Goal: Task Accomplishment & Management: Manage account settings

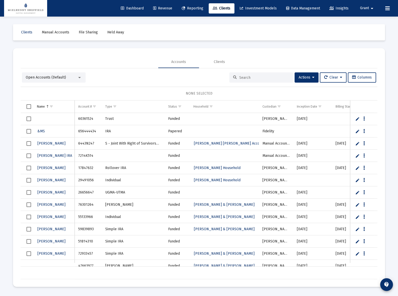
click at [239, 78] on input at bounding box center [264, 77] width 50 height 4
paste input "3819F535"
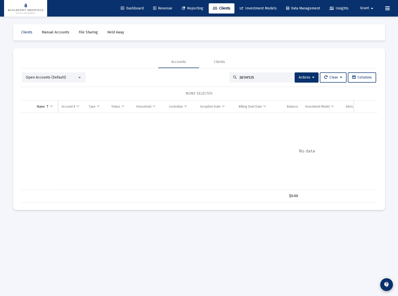
click at [302, 57] on div "Accounts Clients" at bounding box center [199, 62] width 357 height 12
click at [274, 80] on div "3819F535" at bounding box center [261, 77] width 64 height 10
click at [273, 76] on input "3819F535" at bounding box center [264, 77] width 50 height 4
paste input "544LT18"
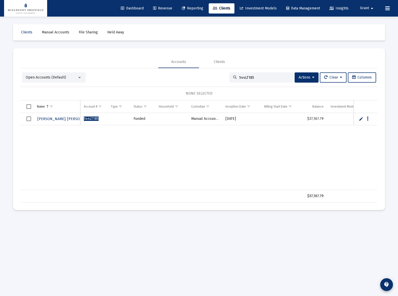
type input "544LT185"
click at [51, 33] on span "Manual Accounts" at bounding box center [56, 32] width 28 height 4
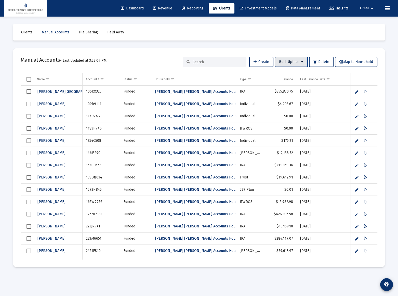
click at [301, 63] on icon at bounding box center [302, 62] width 2 height 4
click at [30, 79] on div at bounding box center [199, 148] width 398 height 296
click at [30, 79] on span "Select all" at bounding box center [29, 79] width 5 height 5
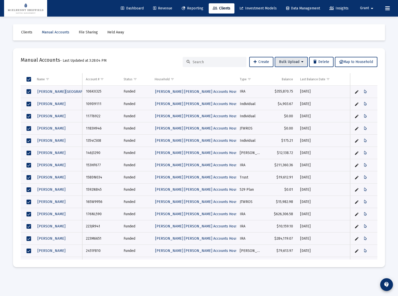
click at [291, 62] on span "Bulk Upload" at bounding box center [291, 62] width 24 height 4
click at [291, 87] on button "Update Manual Accounts" at bounding box center [298, 87] width 48 height 12
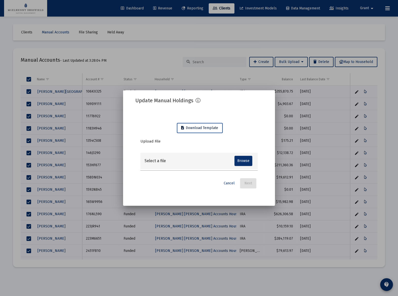
click at [198, 127] on span "Download Template" at bounding box center [199, 128] width 37 height 4
click at [198, 128] on span "Download Template" at bounding box center [199, 128] width 37 height 4
click at [243, 162] on input "file" at bounding box center [244, 163] width 19 height 10
type input "C:\fakepath\MH-Update-Template-2025-09-01 (1).xlsx"
type input "MH-Update-Template-2025-09-01 (1).xlsx"
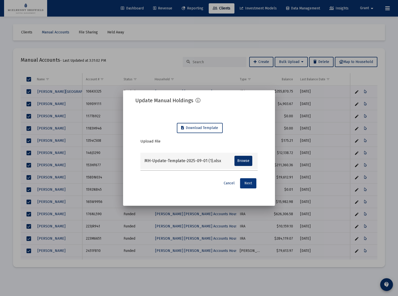
click at [248, 183] on span "Next" at bounding box center [248, 183] width 8 height 4
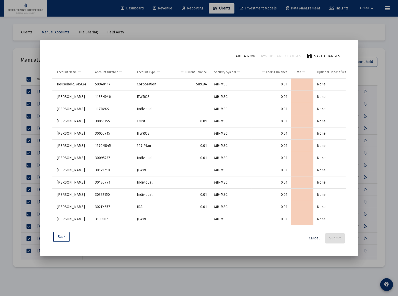
drag, startPoint x: 316, startPoint y: 237, endPoint x: 328, endPoint y: 212, distance: 28.4
click at [316, 237] on span "Cancel" at bounding box center [314, 238] width 11 height 4
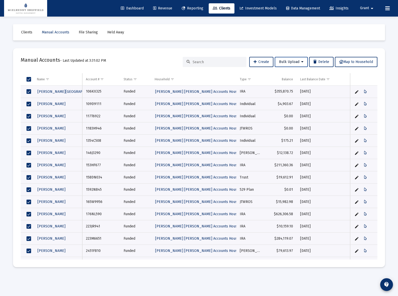
click at [288, 60] on span "Bulk Upload" at bounding box center [291, 62] width 24 height 4
click at [298, 85] on button "Update Manual Accounts" at bounding box center [298, 87] width 48 height 12
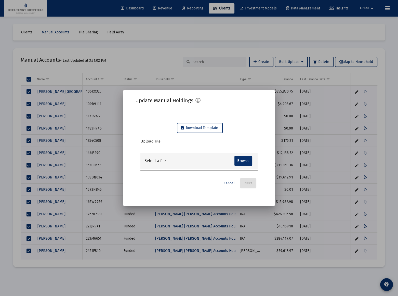
click at [243, 160] on input "file" at bounding box center [244, 163] width 19 height 10
type input "C:\fakepath\MH-Update-Template-2025-09-01 (1).xlsx"
type input "MH-Update-Template-2025-09-01 (1).xlsx"
click at [252, 183] on span "Next" at bounding box center [248, 183] width 8 height 4
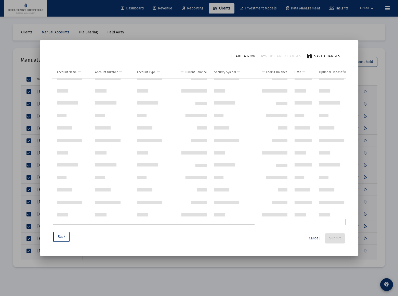
scroll to position [3157, 0]
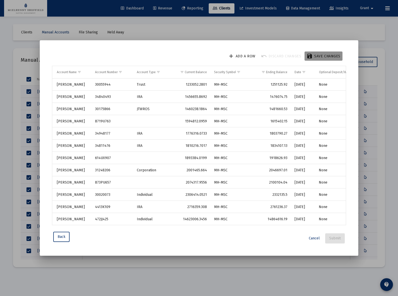
click at [317, 57] on span "Save changes" at bounding box center [327, 56] width 26 height 4
click at [335, 237] on span "Submit" at bounding box center [334, 238] width 11 height 4
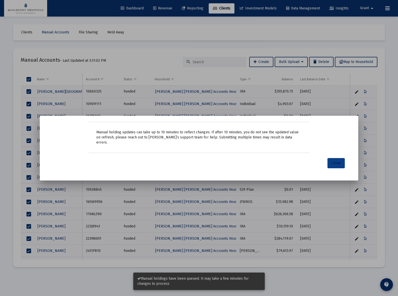
click at [336, 161] on span "Close" at bounding box center [336, 163] width 9 height 4
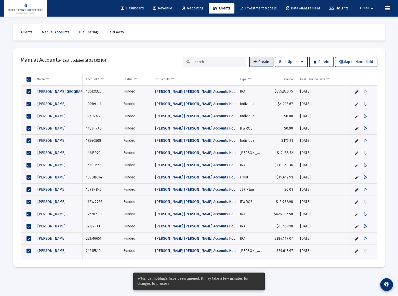
click at [265, 61] on span "Create" at bounding box center [262, 62] width 16 height 4
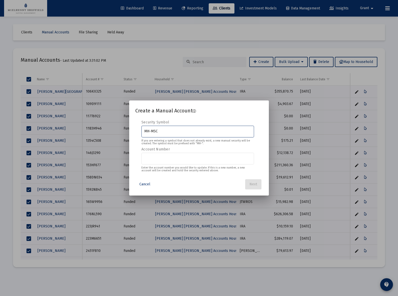
type input "MH-MSC"
click at [161, 158] on input "Account Number" at bounding box center [197, 158] width 107 height 4
paste input "3819F535"
type input "3819F535"
click at [254, 184] on span "Next" at bounding box center [254, 184] width 8 height 4
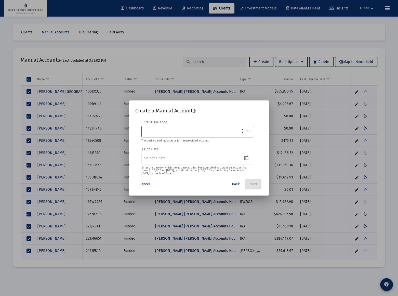
click at [181, 128] on div "$ 0.00" at bounding box center [197, 131] width 107 height 12
paste input "16,944.00"
type input "$ 16,944.00"
click at [246, 157] on icon "Open calendar" at bounding box center [246, 157] width 5 height 5
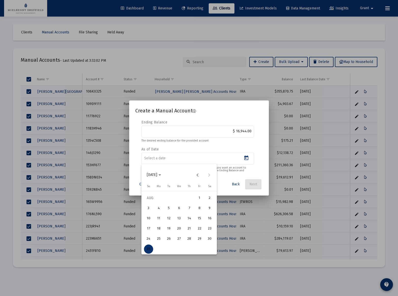
click at [148, 248] on div "31" at bounding box center [148, 248] width 9 height 9
type input "[DATE]"
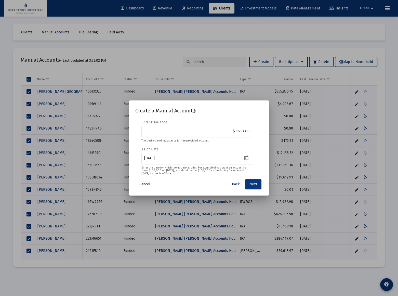
click at [253, 184] on span "Next" at bounding box center [254, 184] width 8 height 4
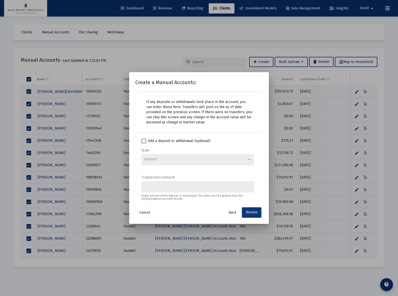
click at [252, 212] on span "Review" at bounding box center [251, 212] width 11 height 4
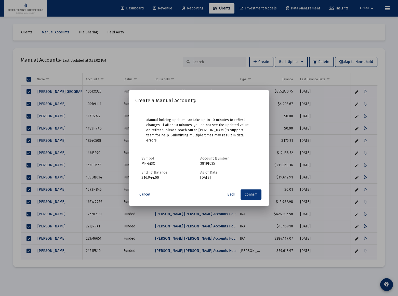
click at [254, 192] on span "Confirm" at bounding box center [251, 194] width 13 height 4
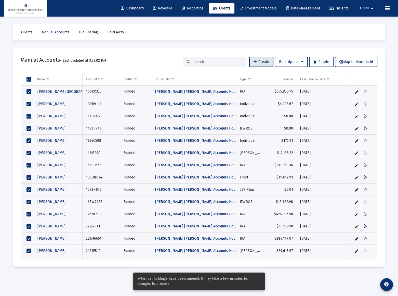
click at [165, 9] on span "Revenue" at bounding box center [162, 8] width 19 height 4
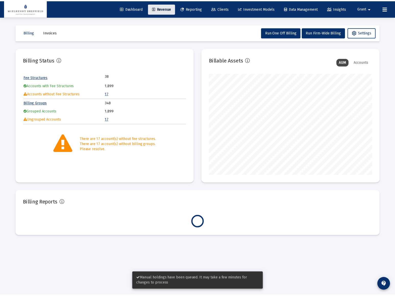
scroll to position [102, 164]
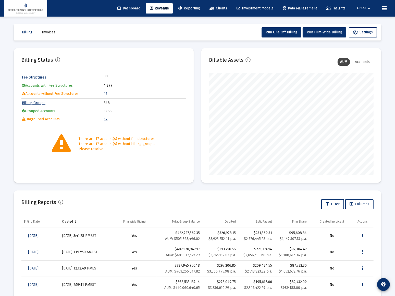
click at [105, 93] on link "17" at bounding box center [106, 94] width 4 height 4
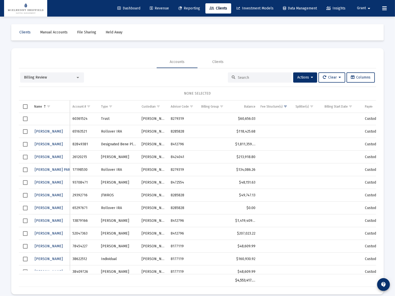
click at [78, 118] on td "60361524" at bounding box center [84, 119] width 29 height 12
copy td "60361524"
click at [25, 118] on span "Select row" at bounding box center [25, 118] width 5 height 5
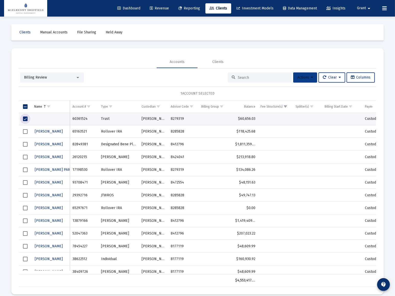
click at [310, 77] on icon at bounding box center [311, 78] width 2 height 4
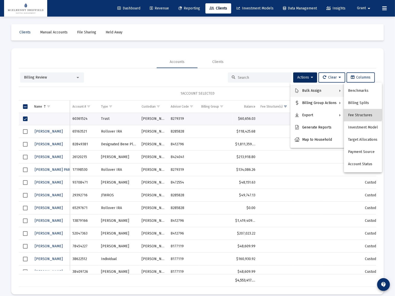
click at [359, 111] on button "Fee Structures" at bounding box center [363, 115] width 38 height 12
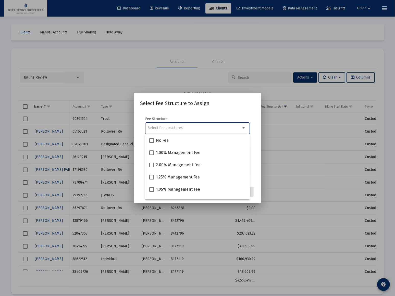
click at [195, 127] on input "Selection" at bounding box center [194, 128] width 93 height 4
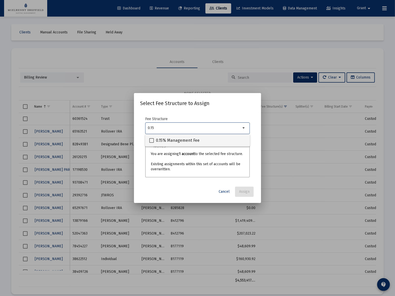
type input "0.15"
click at [184, 140] on span "0.15% Management Fee" at bounding box center [178, 140] width 44 height 6
click at [151, 143] on input "0.15% Management Fee" at bounding box center [151, 143] width 0 height 0
checkbox input "true"
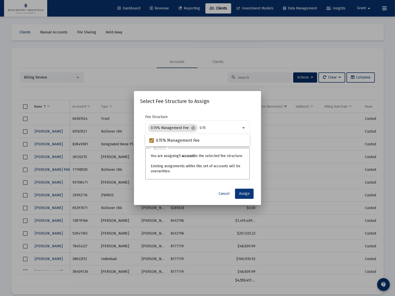
click at [245, 194] on span "Assign" at bounding box center [244, 193] width 10 height 4
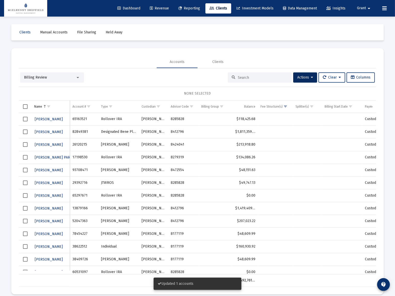
click at [77, 119] on td "65163521" at bounding box center [84, 119] width 29 height 13
copy td "65163521"
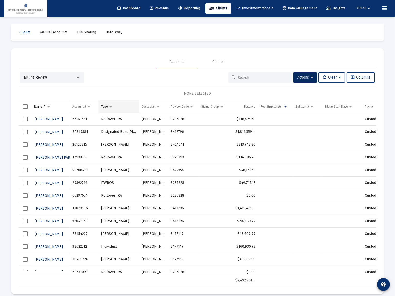
drag, startPoint x: 24, startPoint y: 118, endPoint x: 118, endPoint y: 104, distance: 94.6
click at [24, 118] on span "Select row" at bounding box center [25, 119] width 5 height 5
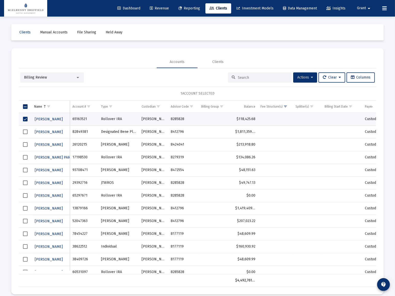
click at [311, 77] on button "Actions" at bounding box center [305, 77] width 24 height 10
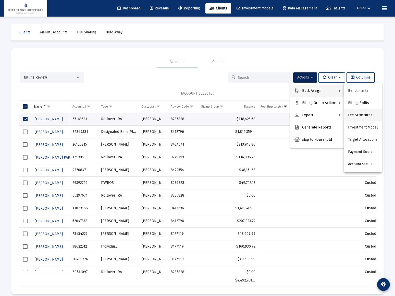
click at [356, 115] on button "Fee Structures" at bounding box center [363, 115] width 38 height 12
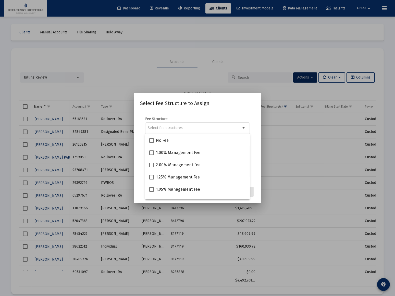
drag, startPoint x: 250, startPoint y: 106, endPoint x: 271, endPoint y: 100, distance: 22.4
click at [252, 105] on h2 "Select Fee Structure to Assign" at bounding box center [197, 103] width 115 height 8
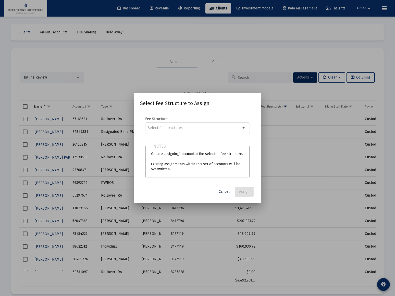
drag, startPoint x: 227, startPoint y: 190, endPoint x: 248, endPoint y: 176, distance: 25.8
click at [228, 189] on span "Cancel" at bounding box center [223, 191] width 11 height 4
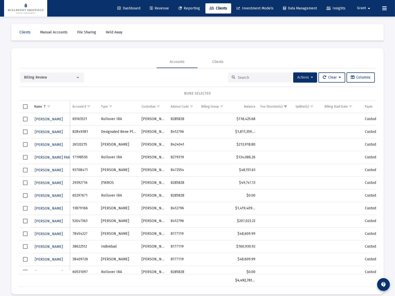
click at [310, 82] on div "Billing Review Actions Clear Columns NONE SELECTED Name Name Account # Type Cus…" at bounding box center [197, 179] width 357 height 214
click at [312, 79] on button "Actions" at bounding box center [305, 77] width 24 height 10
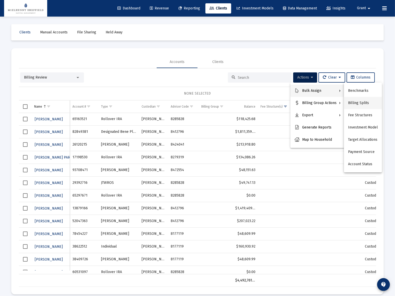
click at [352, 102] on button "Billing Splits" at bounding box center [363, 103] width 38 height 12
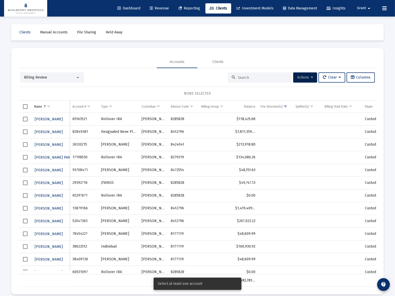
click at [25, 119] on span "Select row" at bounding box center [25, 119] width 5 height 5
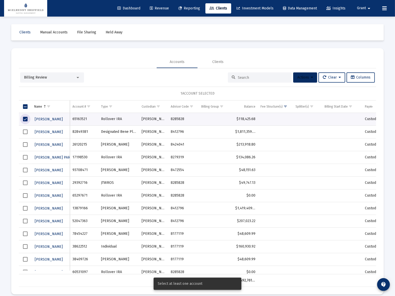
click at [310, 77] on icon at bounding box center [311, 78] width 2 height 4
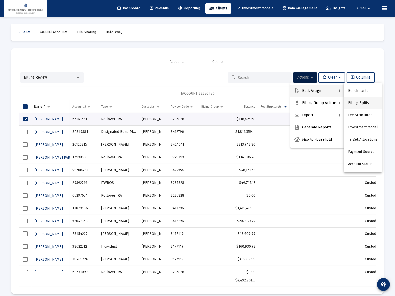
click at [357, 103] on button "Billing Splits" at bounding box center [363, 103] width 38 height 12
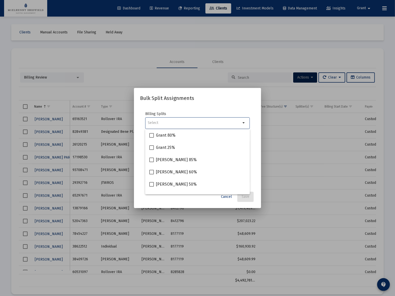
click at [172, 122] on input "Selection" at bounding box center [194, 123] width 93 height 4
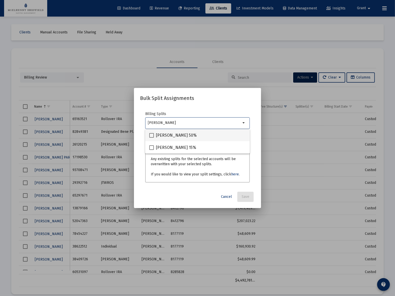
type input "[PERSON_NAME]"
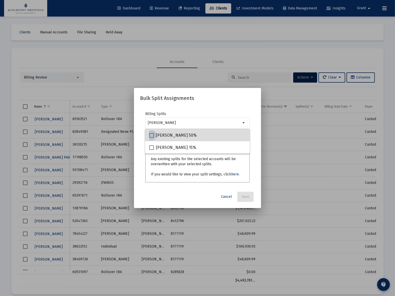
click at [166, 136] on span "[PERSON_NAME] 50%" at bounding box center [176, 135] width 41 height 6
click at [151, 138] on input "[PERSON_NAME] 50%" at bounding box center [151, 138] width 0 height 0
checkbox input "true"
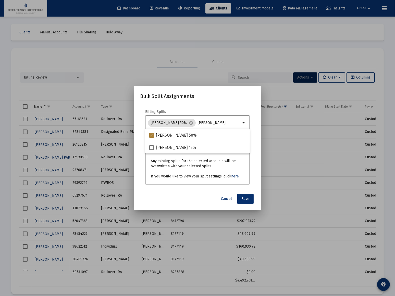
click at [198, 122] on input "[PERSON_NAME]" at bounding box center [219, 123] width 43 height 4
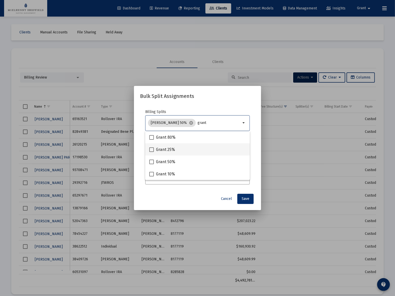
type input "grant"
click at [161, 147] on span "Grant 25%" at bounding box center [165, 150] width 19 height 6
click at [151, 152] on input "Grant 25%" at bounding box center [151, 152] width 0 height 0
checkbox input "true"
click at [247, 199] on span "Save" at bounding box center [245, 199] width 8 height 4
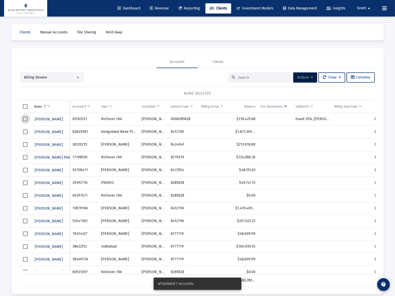
click at [25, 118] on span "Select row" at bounding box center [25, 119] width 5 height 5
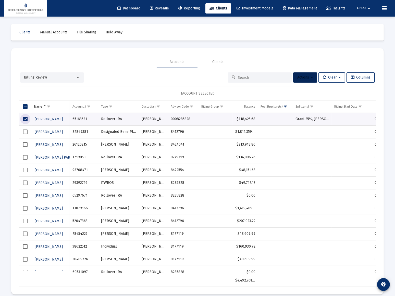
click at [309, 75] on span "Actions" at bounding box center [305, 77] width 16 height 4
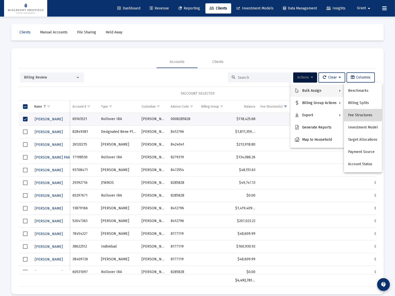
click at [359, 112] on button "Fee Structures" at bounding box center [363, 115] width 38 height 12
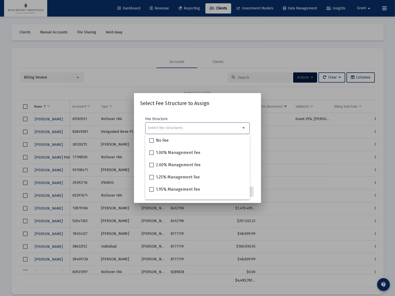
click at [173, 128] on input "Selection" at bounding box center [194, 128] width 93 height 4
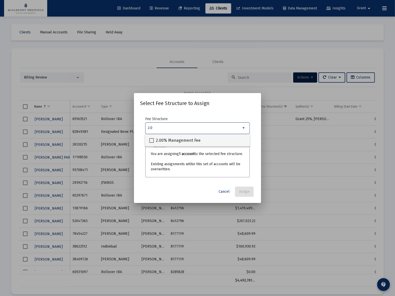
type input "2.0"
click at [172, 138] on span "2.00% Management Fee" at bounding box center [178, 140] width 45 height 6
click at [151, 143] on input "2.00% Management Fee" at bounding box center [151, 143] width 0 height 0
checkbox input "true"
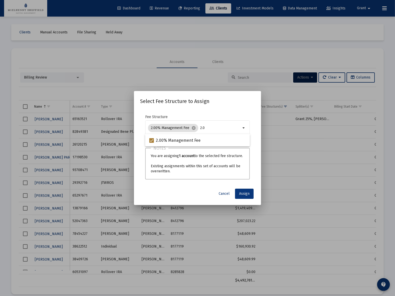
click at [246, 193] on span "Assign" at bounding box center [244, 193] width 10 height 4
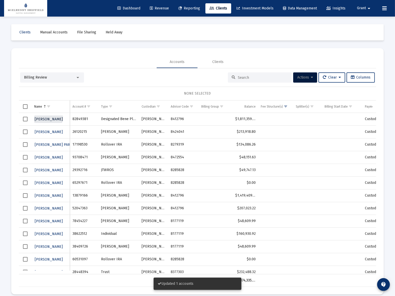
click at [43, 117] on span "[PERSON_NAME]" at bounding box center [49, 119] width 28 height 4
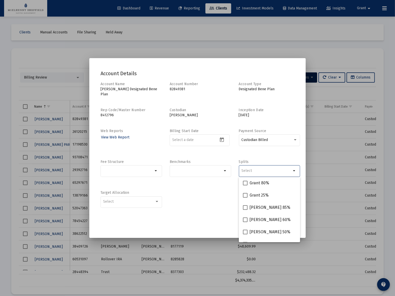
click at [254, 169] on input "Selection" at bounding box center [266, 171] width 50 height 4
click at [259, 183] on span "Grant 80%" at bounding box center [259, 183] width 20 height 6
click at [245, 185] on input "Grant 80%" at bounding box center [245, 185] width 0 height 0
checkbox input "true"
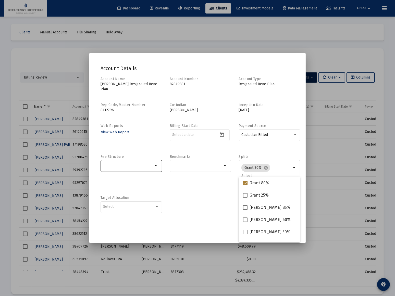
drag, startPoint x: 184, startPoint y: 186, endPoint x: 137, endPoint y: 171, distance: 49.3
click at [184, 186] on div "Benchmarks arrow_drop_down" at bounding box center [200, 170] width 61 height 33
click at [125, 164] on input "Selection" at bounding box center [128, 166] width 50 height 4
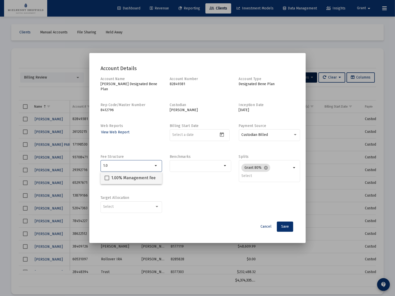
type input "1.0"
drag, startPoint x: 134, startPoint y: 177, endPoint x: 145, endPoint y: 182, distance: 12.4
click at [134, 177] on span "1.00% Management Fee" at bounding box center [133, 178] width 44 height 6
click at [107, 180] on input "1.00% Management Fee" at bounding box center [107, 180] width 0 height 0
checkbox input "true"
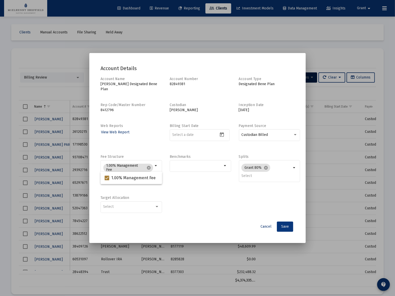
click at [284, 228] on span "Save" at bounding box center [285, 226] width 8 height 4
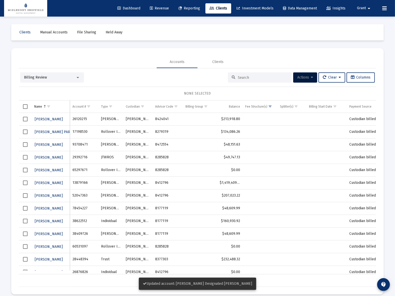
click at [76, 118] on td "26120215" at bounding box center [84, 119] width 29 height 13
copy td "26120215"
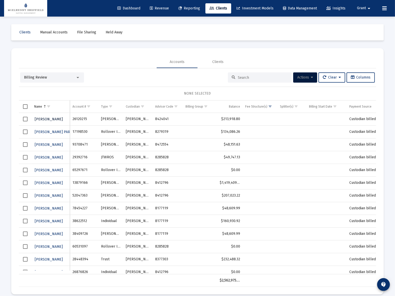
click at [46, 117] on span "[PERSON_NAME]" at bounding box center [49, 119] width 28 height 4
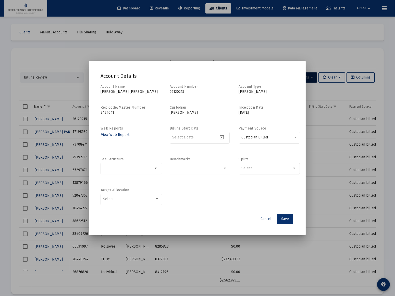
drag, startPoint x: 271, startPoint y: 173, endPoint x: 275, endPoint y: 167, distance: 7.4
click at [273, 171] on div at bounding box center [266, 168] width 50 height 12
type input "[PERSON_NAME]"
click at [253, 192] on span "[PERSON_NAME] 50%" at bounding box center [269, 193] width 41 height 6
click at [245, 195] on input "[PERSON_NAME] 50%" at bounding box center [245, 195] width 0 height 0
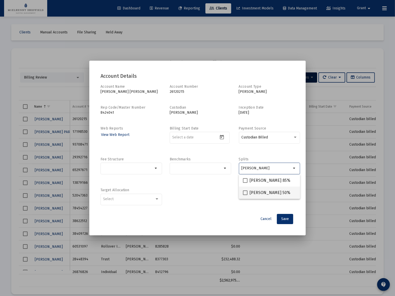
checkbox input "true"
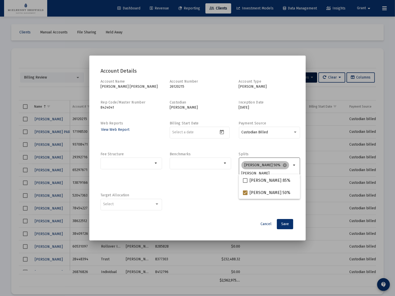
click at [283, 166] on div "[PERSON_NAME] 50% cancel [PERSON_NAME]" at bounding box center [266, 168] width 52 height 16
click at [276, 166] on div "[PERSON_NAME] 50% cancel [PERSON_NAME]" at bounding box center [266, 168] width 52 height 16
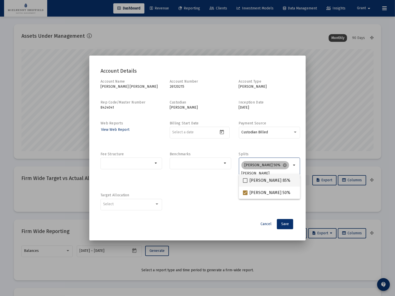
scroll to position [102, 164]
click at [258, 173] on input "[PERSON_NAME]" at bounding box center [266, 173] width 50 height 4
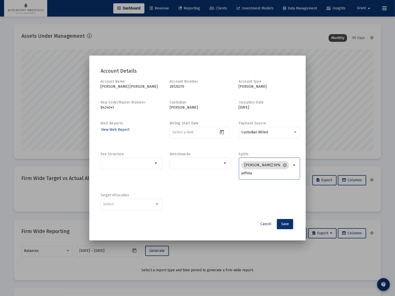
click at [258, 187] on div "Account Name [PERSON_NAME] [PERSON_NAME] Account Number [FINANCIAL_ID] Account …" at bounding box center [197, 147] width 194 height 137
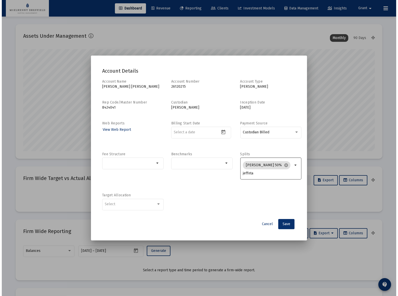
scroll to position [102, 164]
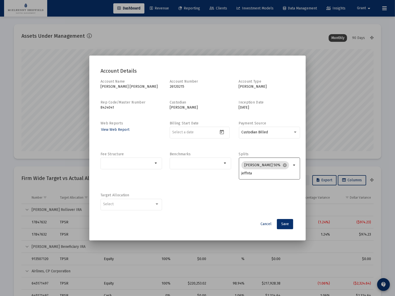
click at [263, 174] on input "jeffnta" at bounding box center [266, 173] width 50 height 4
type input "grant"
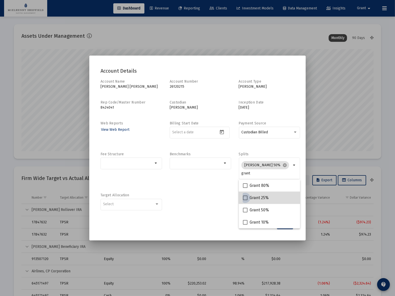
click at [260, 199] on span "Grant 25%" at bounding box center [258, 198] width 19 height 6
click at [245, 200] on input "Grant 25%" at bounding box center [245, 200] width 0 height 0
checkbox input "true"
click at [216, 196] on div "Account Name [PERSON_NAME] [PERSON_NAME] Account Number [FINANCIAL_ID] Account …" at bounding box center [197, 147] width 194 height 137
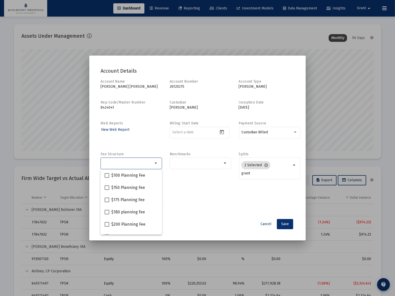
click at [138, 162] on input "Selection" at bounding box center [128, 163] width 50 height 4
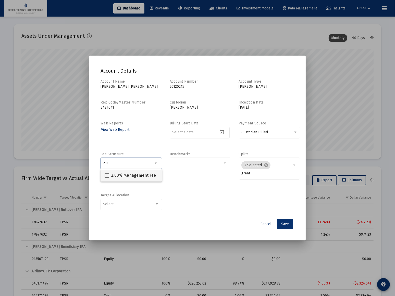
type input "2.0"
click at [134, 173] on span "2.00% Management Fee" at bounding box center [133, 175] width 45 height 6
click at [107, 178] on input "2.00% Management Fee" at bounding box center [107, 178] width 0 height 0
checkbox input "true"
click at [286, 223] on span "Save" at bounding box center [285, 224] width 8 height 4
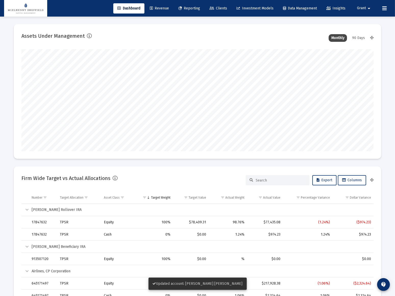
click at [156, 9] on span "Revenue" at bounding box center [159, 8] width 19 height 4
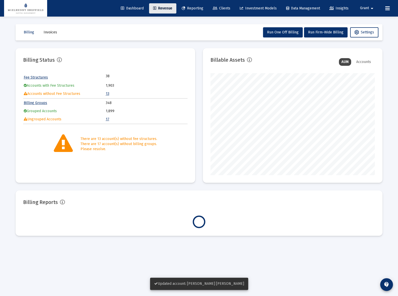
scroll to position [102, 164]
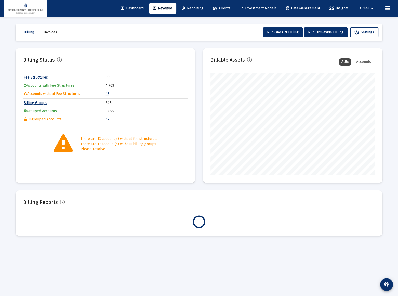
click at [106, 94] on link "13" at bounding box center [108, 94] width 4 height 4
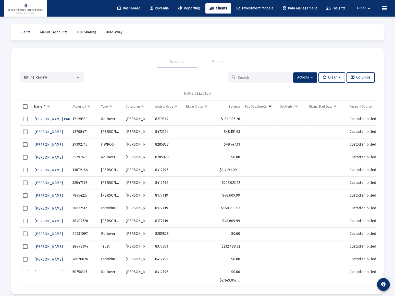
click at [80, 118] on td "17198530" at bounding box center [84, 119] width 29 height 13
copy td "17198530"
click at [49, 119] on span "[PERSON_NAME] PARADISE" at bounding box center [57, 119] width 45 height 4
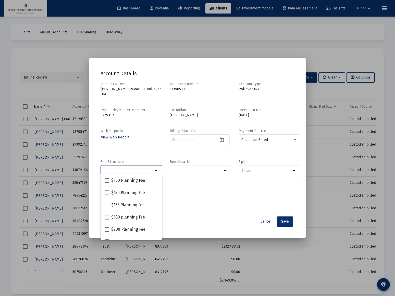
click at [115, 169] on input "Selection" at bounding box center [128, 171] width 50 height 4
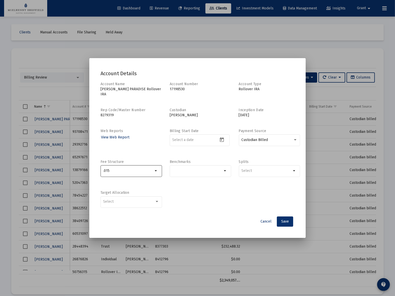
click at [124, 171] on div ".015" at bounding box center [128, 170] width 50 height 12
click at [126, 169] on input ".015" at bounding box center [128, 171] width 50 height 4
type input "0.15"
click at [135, 178] on span "0.15% Management Fee" at bounding box center [133, 180] width 44 height 6
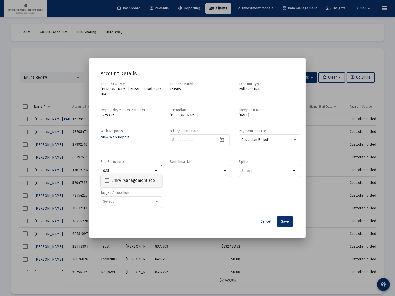
click at [107, 183] on input "0.15% Management Fee" at bounding box center [107, 183] width 0 height 0
checkbox input "true"
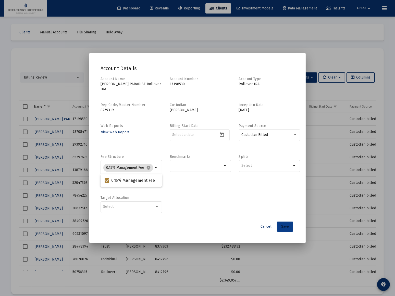
click at [285, 224] on span "Save" at bounding box center [285, 226] width 8 height 4
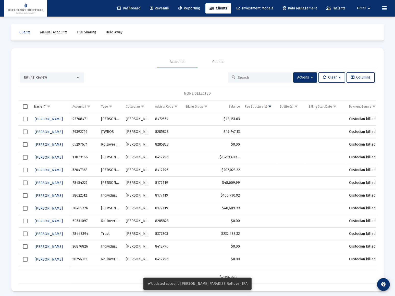
click at [80, 118] on td "93708471" at bounding box center [84, 119] width 29 height 13
copy td "93708471"
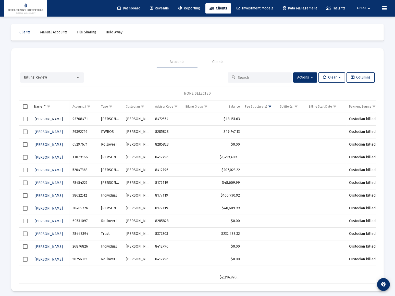
click at [38, 119] on span "[PERSON_NAME]" at bounding box center [49, 119] width 28 height 4
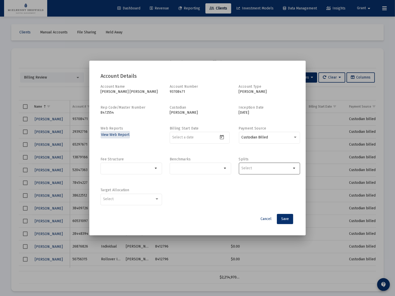
click at [252, 168] on input "Selection" at bounding box center [266, 168] width 50 height 4
type input "[PERSON_NAME]"
drag, startPoint x: 243, startPoint y: 216, endPoint x: 264, endPoint y: 216, distance: 20.4
click at [246, 215] on div "Cancel Save" at bounding box center [197, 219] width 194 height 10
click at [272, 217] on button "Cancel" at bounding box center [265, 219] width 19 height 10
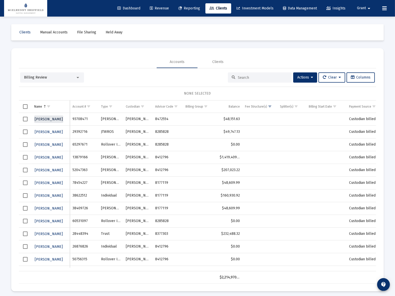
click at [54, 118] on span "[PERSON_NAME]" at bounding box center [49, 119] width 28 height 4
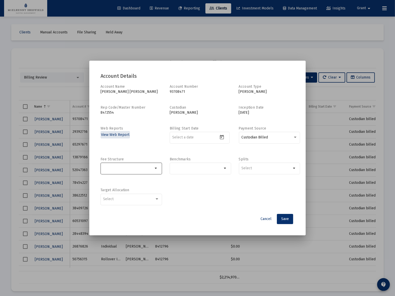
click at [120, 171] on div "Selection" at bounding box center [128, 168] width 52 height 6
type input "1.5"
drag, startPoint x: 122, startPoint y: 178, endPoint x: 124, endPoint y: 179, distance: 2.6
click at [122, 178] on span "1.50% Management Fee" at bounding box center [133, 180] width 44 height 6
click at [107, 183] on input "1.50% Management Fee" at bounding box center [107, 183] width 0 height 0
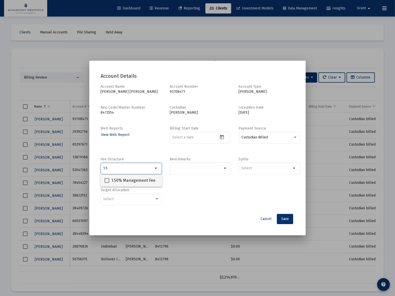
checkbox input "true"
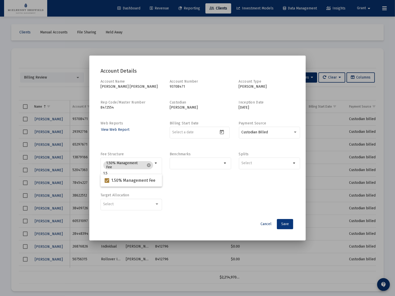
click at [287, 222] on button "Save" at bounding box center [285, 224] width 16 height 10
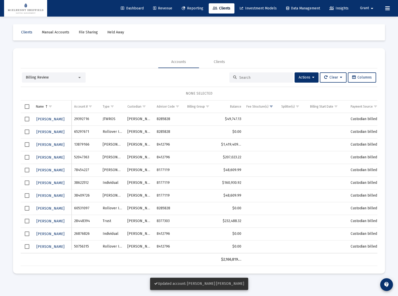
click at [79, 118] on td "29392716" at bounding box center [86, 119] width 29 height 13
copy td "29392716"
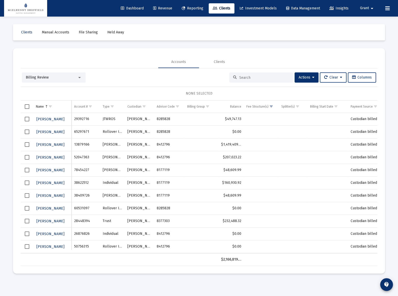
click at [26, 120] on span "Select row" at bounding box center [27, 119] width 5 height 5
click at [26, 130] on span "Select row" at bounding box center [27, 131] width 5 height 5
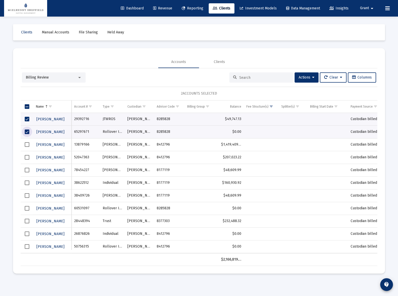
click at [27, 207] on span "Select row" at bounding box center [27, 208] width 5 height 5
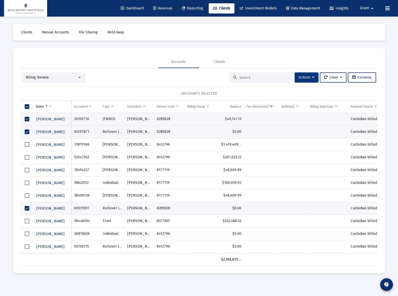
click at [308, 78] on span "Actions" at bounding box center [307, 77] width 16 height 4
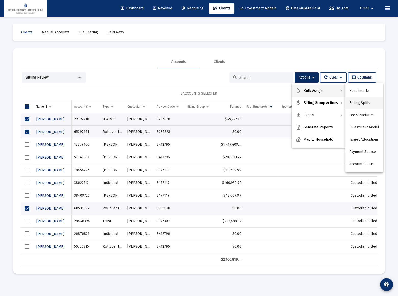
click at [364, 103] on button "Billing Splits" at bounding box center [364, 103] width 38 height 12
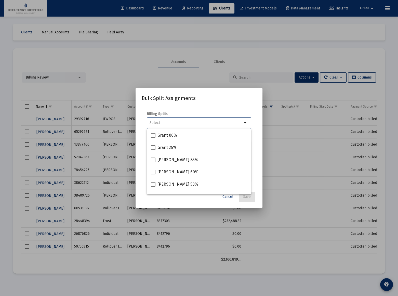
click at [166, 124] on input "Selection" at bounding box center [196, 123] width 93 height 4
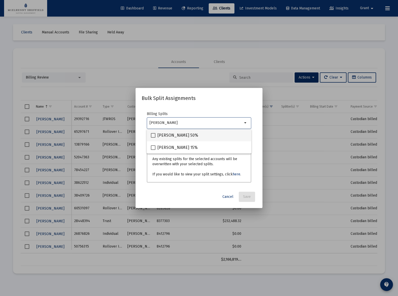
type input "[PERSON_NAME]"
click at [165, 135] on span "[PERSON_NAME] 50%" at bounding box center [178, 135] width 41 height 6
click at [153, 138] on input "[PERSON_NAME] 50%" at bounding box center [153, 138] width 0 height 0
checkbox input "true"
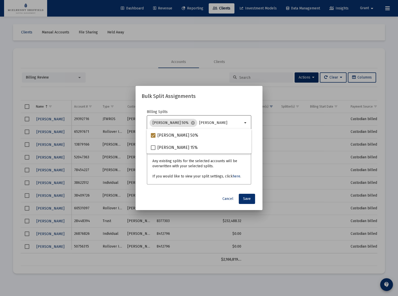
click at [201, 122] on input "[PERSON_NAME]" at bounding box center [220, 123] width 43 height 4
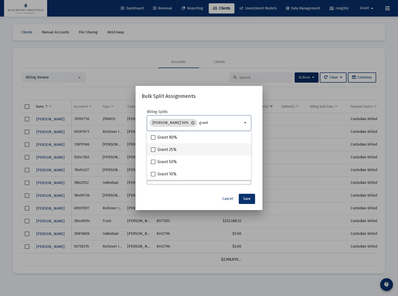
type input "grant"
click at [165, 149] on span "Grant 25%" at bounding box center [167, 150] width 19 height 6
click at [153, 152] on input "Grant 25%" at bounding box center [153, 152] width 0 height 0
checkbox input "true"
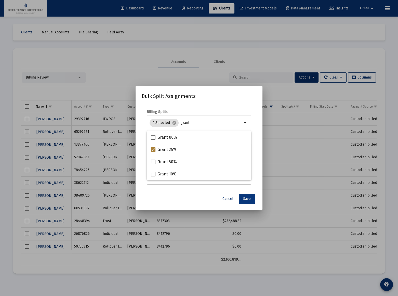
click at [250, 198] on span "Save" at bounding box center [247, 199] width 8 height 4
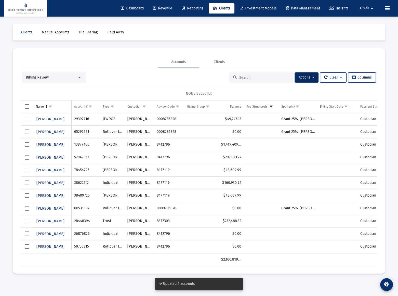
drag, startPoint x: 27, startPoint y: 116, endPoint x: 28, endPoint y: 127, distance: 11.6
click at [27, 116] on td "Data grid" at bounding box center [27, 119] width 13 height 13
click at [28, 132] on span "Select row" at bounding box center [27, 131] width 5 height 5
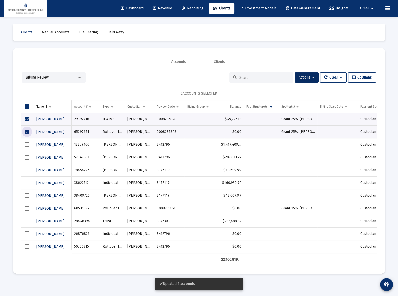
click at [27, 207] on span "Select row" at bounding box center [27, 208] width 5 height 5
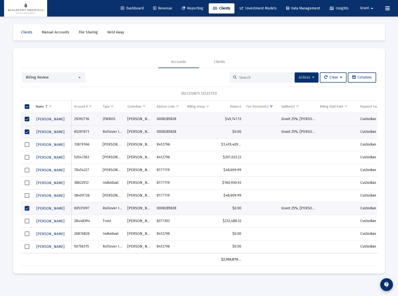
click at [312, 76] on icon at bounding box center [313, 78] width 2 height 4
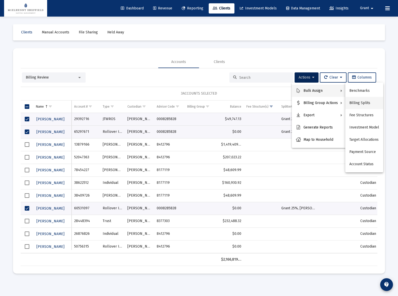
click at [363, 104] on button "Billing Splits" at bounding box center [364, 103] width 38 height 12
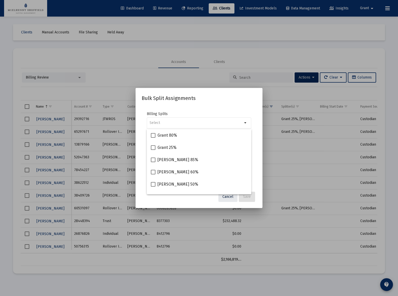
drag, startPoint x: 227, startPoint y: 196, endPoint x: 218, endPoint y: 195, distance: 9.0
click at [227, 196] on span "Cancel" at bounding box center [228, 196] width 11 height 4
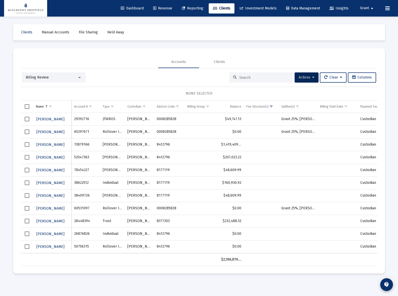
drag, startPoint x: 25, startPoint y: 117, endPoint x: 27, endPoint y: 121, distance: 4.6
click at [25, 118] on span "Select row" at bounding box center [27, 119] width 5 height 5
click at [27, 131] on span "Select row" at bounding box center [27, 131] width 5 height 5
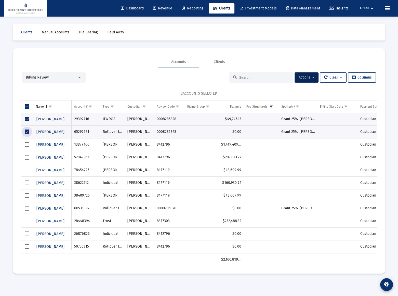
click at [26, 208] on span "Select row" at bounding box center [27, 208] width 5 height 5
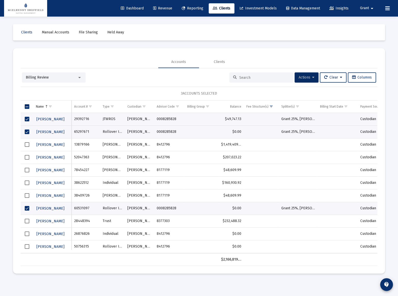
click at [304, 78] on span "Actions" at bounding box center [307, 77] width 16 height 4
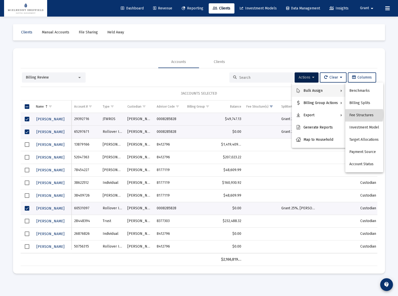
click at [362, 115] on button "Fee Structures" at bounding box center [364, 115] width 38 height 12
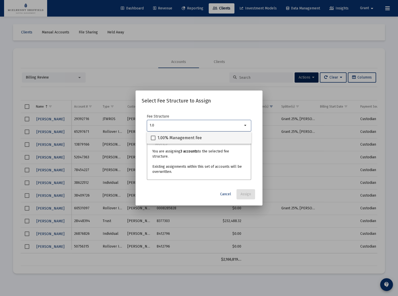
type input "1.0"
click at [189, 135] on span "1.00% Management Fee" at bounding box center [180, 138] width 44 height 6
click at [153, 140] on input "1.00% Management Fee" at bounding box center [153, 140] width 0 height 0
checkbox input "true"
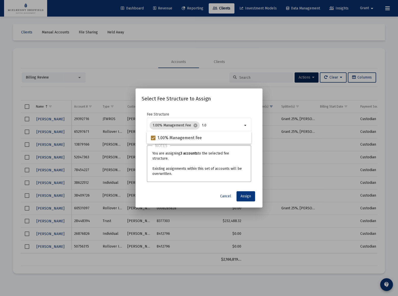
click at [245, 196] on span "Assign" at bounding box center [246, 196] width 10 height 4
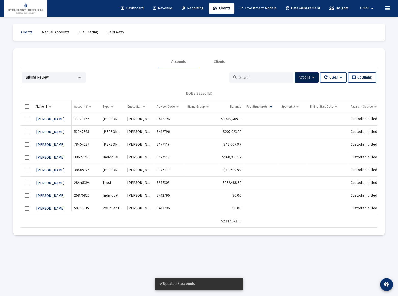
click at [81, 117] on td "13879166" at bounding box center [86, 119] width 29 height 13
copy td "13879166"
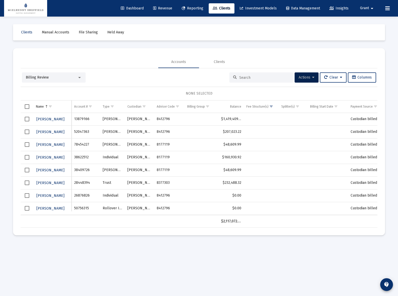
click at [27, 120] on span "Select row" at bounding box center [27, 119] width 5 height 5
click at [47, 117] on span "[PERSON_NAME]" at bounding box center [50, 119] width 28 height 4
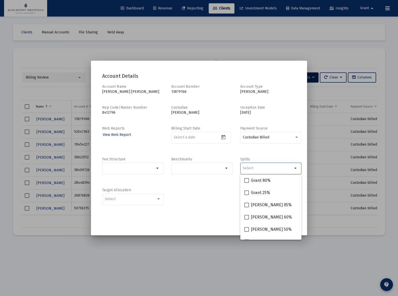
click at [268, 166] on input "Selection" at bounding box center [268, 168] width 50 height 4
click at [264, 181] on span "Grant 80%" at bounding box center [261, 180] width 20 height 6
click at [247, 183] on input "Grant 80%" at bounding box center [247, 183] width 0 height 0
checkbox input "true"
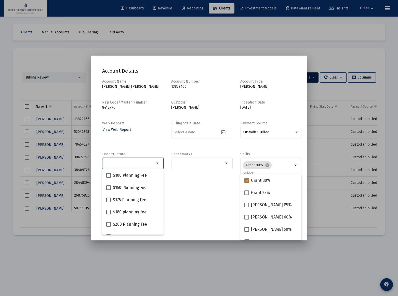
click at [128, 163] on input "Selection" at bounding box center [130, 163] width 50 height 4
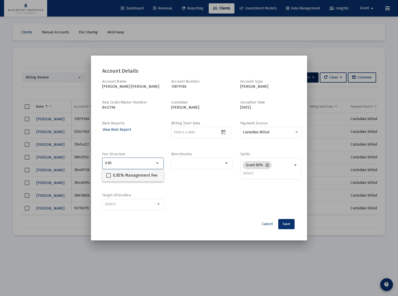
type input "0.85"
click at [132, 177] on span "0.85% Management Fee" at bounding box center [135, 175] width 45 height 6
click at [109, 178] on input "0.85% Management Fee" at bounding box center [108, 178] width 0 height 0
checkbox input "true"
click at [287, 224] on span "Save" at bounding box center [287, 224] width 8 height 4
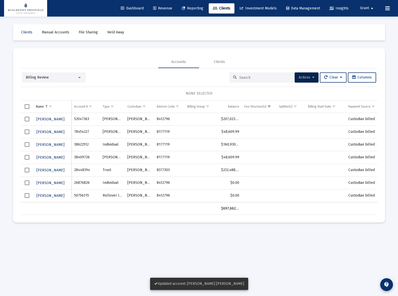
click at [79, 119] on td "52047363" at bounding box center [86, 119] width 29 height 13
copy td "52047363"
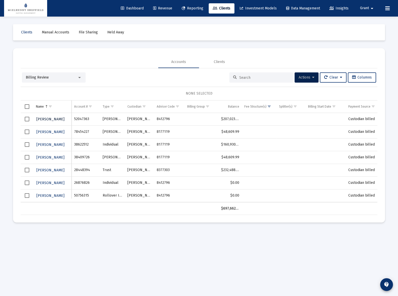
click at [54, 120] on span "[PERSON_NAME]" at bounding box center [50, 119] width 28 height 4
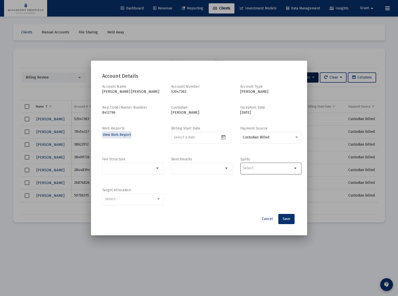
click at [286, 167] on input "Selection" at bounding box center [268, 168] width 50 height 4
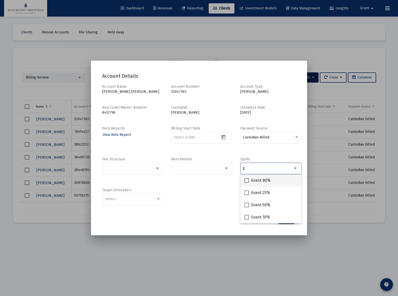
type input "g"
click at [258, 180] on span "Grant 80%" at bounding box center [261, 180] width 20 height 6
click at [247, 183] on input "Grant 80%" at bounding box center [247, 183] width 0 height 0
checkbox input "true"
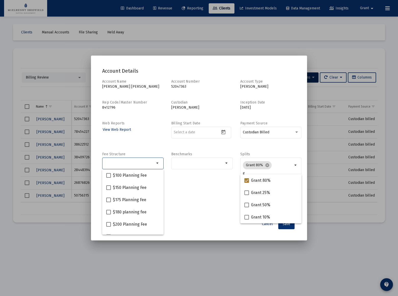
click at [127, 164] on input "Selection" at bounding box center [130, 163] width 50 height 4
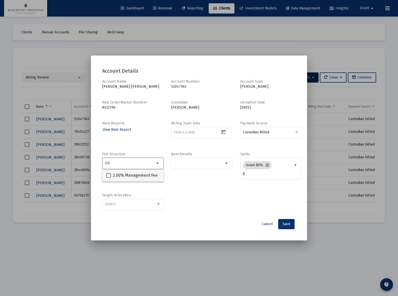
type input "2.0"
click at [143, 176] on span "2.00% Management Fee" at bounding box center [135, 175] width 45 height 6
click at [109, 178] on input "2.00% Management Fee" at bounding box center [108, 178] width 0 height 0
checkbox input "true"
click at [287, 224] on span "Save" at bounding box center [287, 224] width 8 height 4
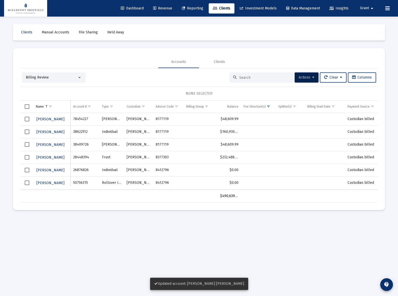
click at [84, 116] on td "78454227" at bounding box center [85, 119] width 29 height 13
copy td "78454227"
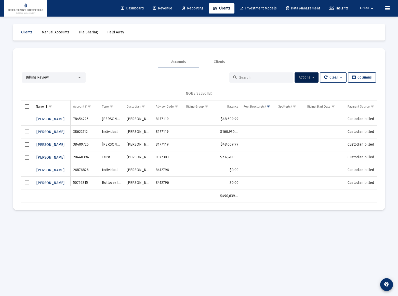
click at [25, 119] on span "Select row" at bounding box center [27, 119] width 5 height 5
click at [26, 145] on span "Select row" at bounding box center [27, 144] width 5 height 5
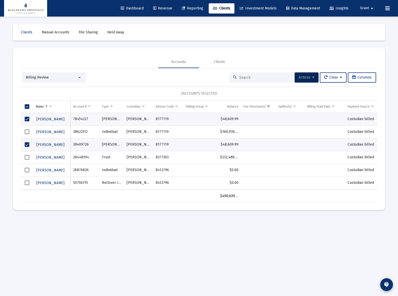
click at [309, 76] on span "Actions" at bounding box center [307, 77] width 16 height 4
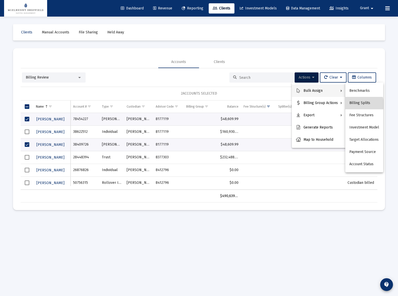
click at [363, 105] on button "Billing Splits" at bounding box center [364, 103] width 38 height 12
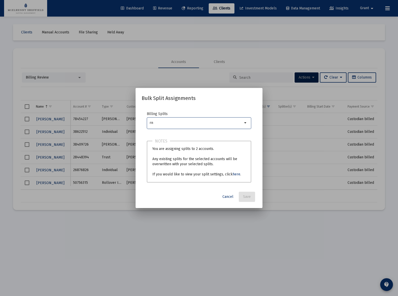
type input "r"
type input "[PERSON_NAME]"
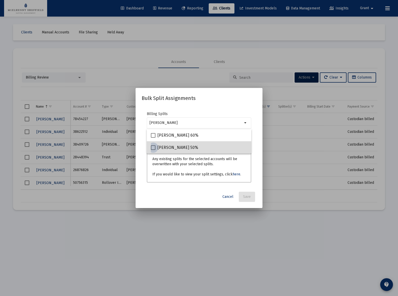
click at [168, 147] on span "[PERSON_NAME] 50%" at bounding box center [178, 148] width 41 height 6
click at [153, 150] on input "[PERSON_NAME] 50%" at bounding box center [153, 150] width 0 height 0
checkbox input "true"
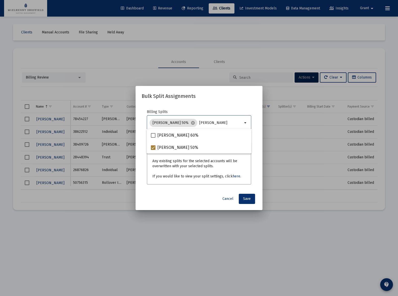
click at [199, 121] on input "[PERSON_NAME]" at bounding box center [220, 123] width 43 height 4
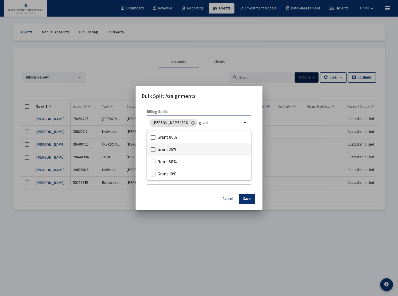
type input "grant"
click at [169, 148] on span "Grant 25%" at bounding box center [167, 150] width 19 height 6
click at [153, 152] on input "Grant 25%" at bounding box center [153, 152] width 0 height 0
checkbox input "true"
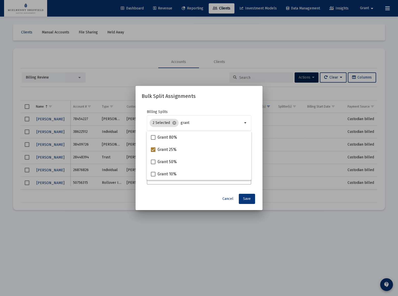
click at [248, 198] on span "Save" at bounding box center [247, 199] width 8 height 4
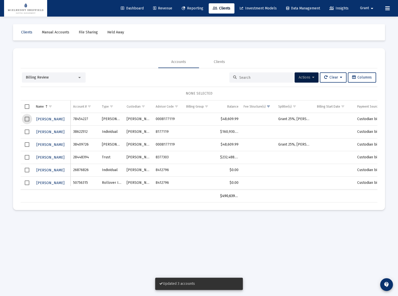
click at [28, 118] on span "Select row" at bounding box center [27, 119] width 5 height 5
click at [29, 145] on span "Select row" at bounding box center [27, 144] width 5 height 5
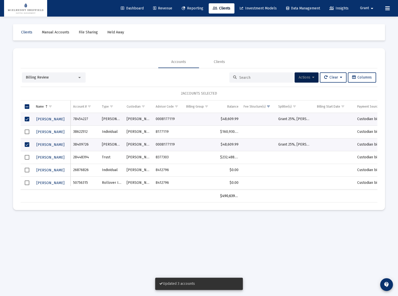
click at [308, 78] on span "Actions" at bounding box center [307, 77] width 16 height 4
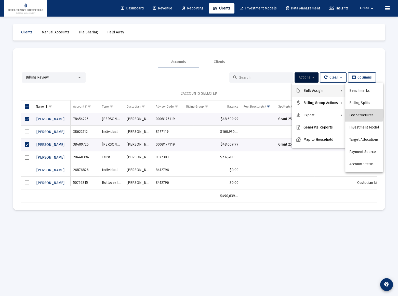
click at [359, 114] on button "Fee Structures" at bounding box center [364, 115] width 38 height 12
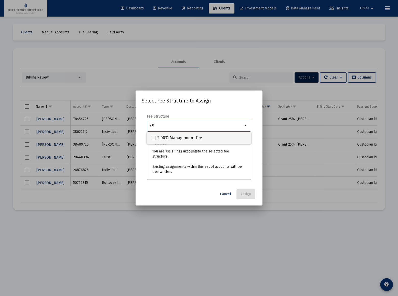
type input "2.0"
click at [178, 140] on span "2.00% Management Fee" at bounding box center [180, 138] width 45 height 6
click at [153, 140] on input "2.00% Management Fee" at bounding box center [153, 140] width 0 height 0
checkbox input "true"
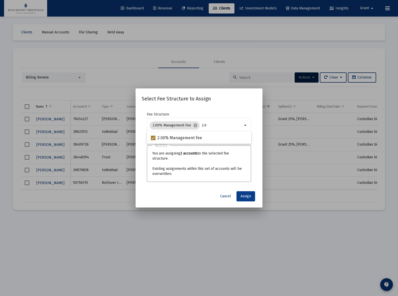
drag, startPoint x: 238, startPoint y: 193, endPoint x: 247, endPoint y: 197, distance: 10.1
click at [246, 197] on div "Select Fee Structure to Assign Fee Structure 2.00% Management Fee cancel 2.0 ar…" at bounding box center [199, 148] width 115 height 107
click at [247, 197] on span "Assign" at bounding box center [246, 196] width 10 height 4
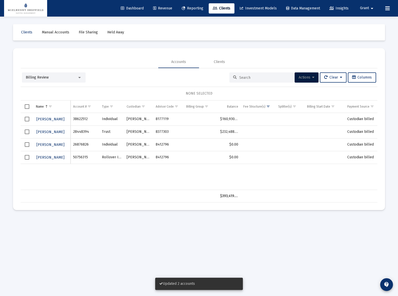
click at [75, 117] on td "38622512" at bounding box center [85, 119] width 29 height 13
copy td "38622512"
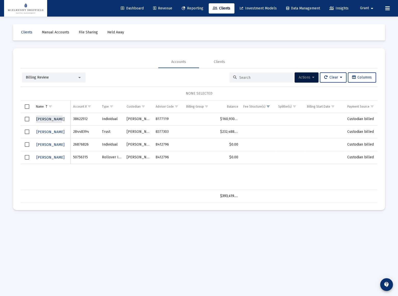
click at [45, 118] on span "[PERSON_NAME]" at bounding box center [50, 119] width 28 height 4
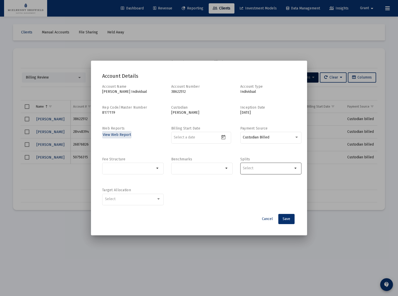
click at [267, 167] on input "Selection" at bounding box center [268, 168] width 50 height 4
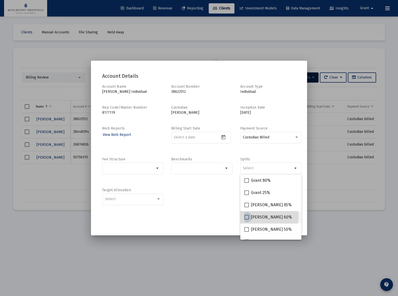
click at [260, 216] on span "[PERSON_NAME] 60%" at bounding box center [271, 217] width 41 height 6
click at [247, 219] on input "[PERSON_NAME] 60%" at bounding box center [247, 219] width 0 height 0
checkbox input "true"
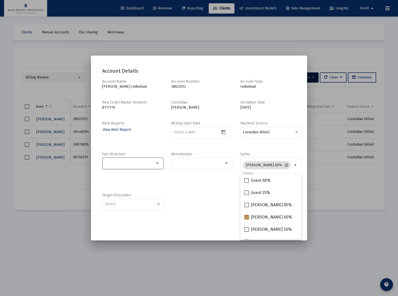
click at [144, 165] on input "Selection" at bounding box center [130, 163] width 50 height 4
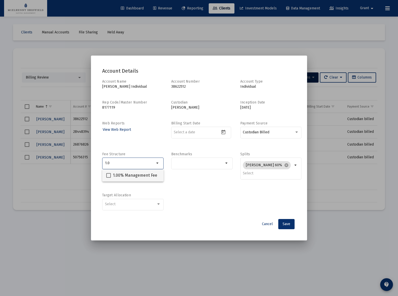
type input "1.0"
click at [140, 177] on span "1.00% Management Fee" at bounding box center [135, 175] width 44 height 6
click at [109, 178] on input "1.00% Management Fee" at bounding box center [108, 178] width 0 height 0
checkbox input "true"
click at [287, 224] on span "Save" at bounding box center [287, 224] width 8 height 4
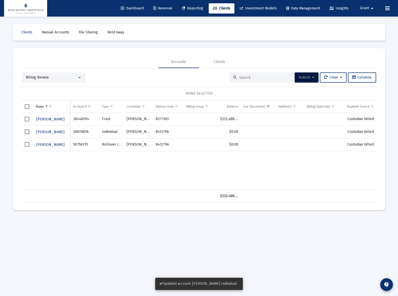
click at [81, 119] on td "28448394" at bounding box center [85, 119] width 29 height 13
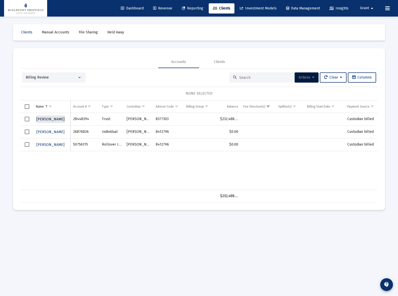
click at [55, 119] on span "[PERSON_NAME]" at bounding box center [50, 119] width 28 height 4
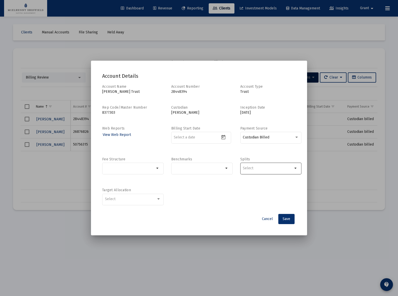
click at [259, 164] on div at bounding box center [268, 168] width 50 height 12
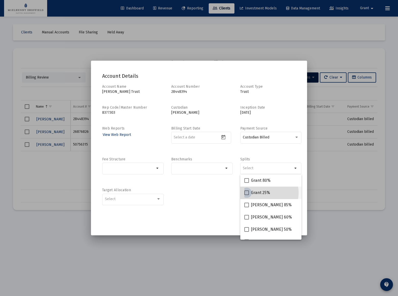
click at [263, 193] on span "Grant 25%" at bounding box center [260, 193] width 19 height 6
click at [247, 195] on input "Grant 25%" at bounding box center [247, 195] width 0 height 0
checkbox input "true"
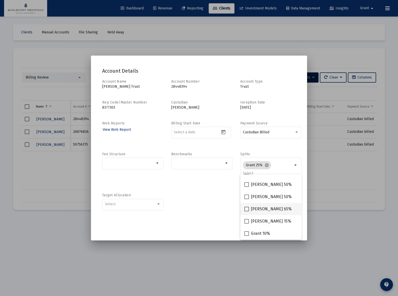
scroll to position [82, 0]
click at [258, 231] on span "[PERSON_NAME] 50%" at bounding box center [271, 233] width 41 height 6
click at [247, 236] on input "[PERSON_NAME] 50%" at bounding box center [247, 236] width 0 height 0
checkbox input "true"
click at [228, 217] on div "Account Details Account Name [PERSON_NAME] Trust Account Number 28448394 Accoun…" at bounding box center [199, 148] width 204 height 173
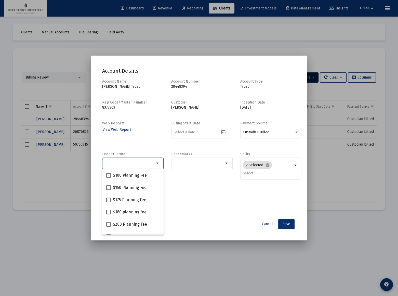
click at [135, 164] on input "Selection" at bounding box center [130, 163] width 50 height 4
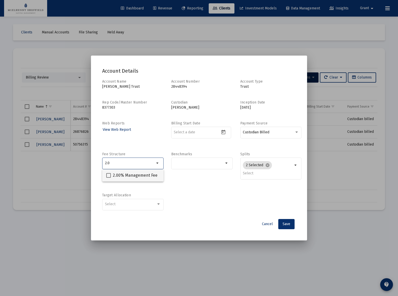
type input "2.0"
click at [140, 176] on span "2.00% Management Fee" at bounding box center [135, 175] width 45 height 6
click at [109, 178] on input "2.00% Management Fee" at bounding box center [108, 178] width 0 height 0
checkbox input "true"
click at [284, 221] on button "Save" at bounding box center [286, 224] width 16 height 10
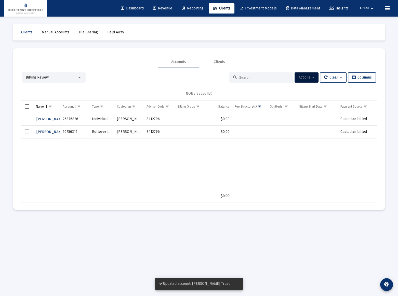
click at [29, 106] on span "Select all" at bounding box center [27, 106] width 5 height 5
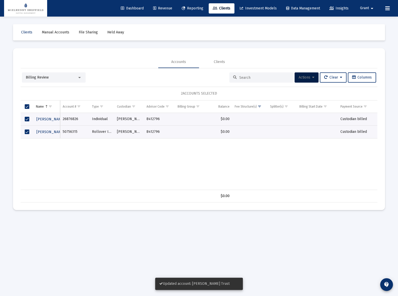
click at [314, 77] on button "Actions" at bounding box center [307, 77] width 24 height 10
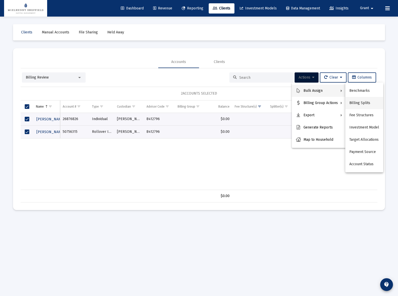
click at [363, 105] on button "Billing Splits" at bounding box center [364, 103] width 38 height 12
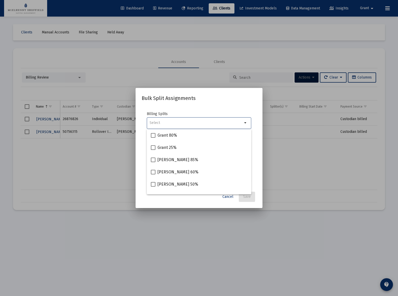
click at [180, 122] on input "Selection" at bounding box center [196, 123] width 93 height 4
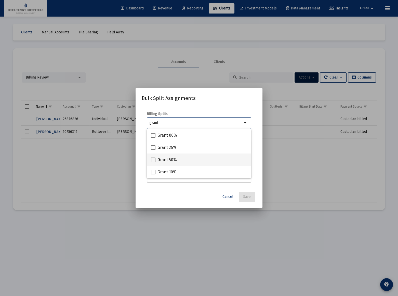
type input "grant"
click at [168, 159] on span "Grant 50%" at bounding box center [167, 160] width 19 height 6
click at [153, 162] on input "Grant 50%" at bounding box center [153, 162] width 0 height 0
checkbox input "true"
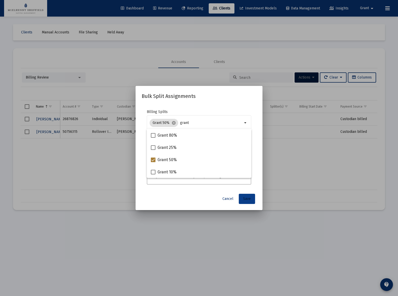
click at [249, 198] on span "Save" at bounding box center [247, 199] width 8 height 4
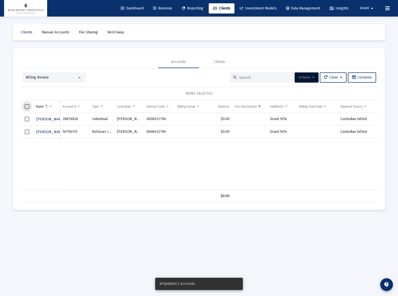
click at [28, 105] on span "Select all" at bounding box center [27, 106] width 5 height 5
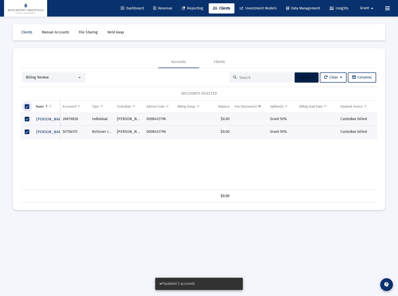
click at [314, 75] on button "Actions" at bounding box center [307, 77] width 24 height 10
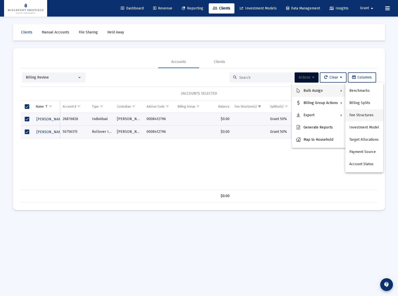
click at [361, 114] on button "Fee Structures" at bounding box center [364, 115] width 38 height 12
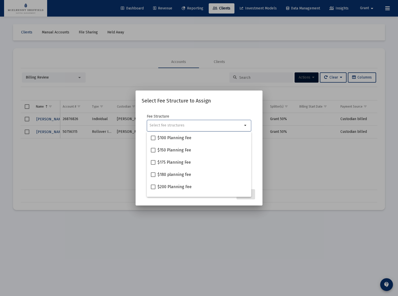
click at [177, 125] on input "Selection" at bounding box center [196, 125] width 93 height 4
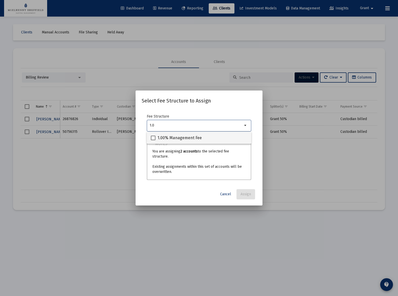
type input "1.0"
click at [184, 137] on span "1.00% Management Fee" at bounding box center [180, 138] width 44 height 6
click at [153, 140] on input "1.00% Management Fee" at bounding box center [153, 140] width 0 height 0
checkbox input "true"
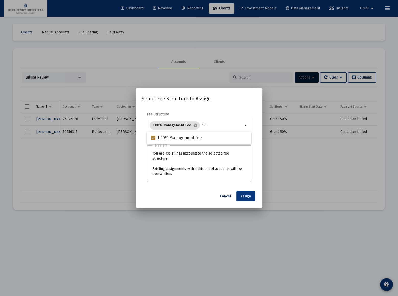
click at [250, 195] on span "Assign" at bounding box center [246, 196] width 10 height 4
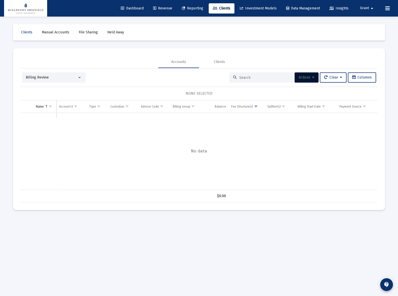
click at [157, 8] on span "Revenue" at bounding box center [162, 8] width 19 height 4
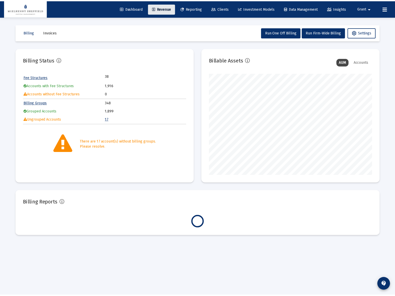
scroll to position [102, 164]
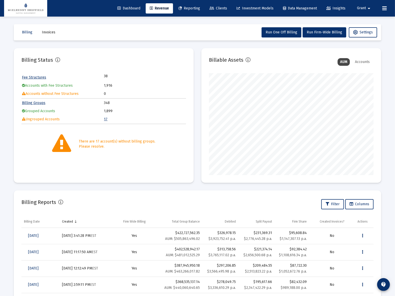
click at [106, 118] on link "17" at bounding box center [106, 119] width 4 height 4
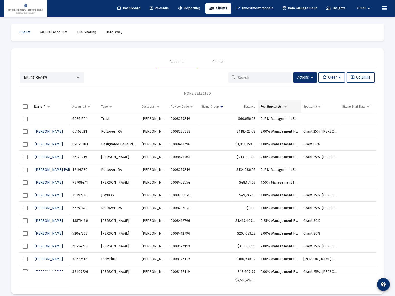
click at [274, 107] on div "Fee Structure(s)" at bounding box center [271, 107] width 22 height 4
click at [286, 105] on span "Show filter options for column 'Fee Structure(s)'" at bounding box center [285, 107] width 4 height 4
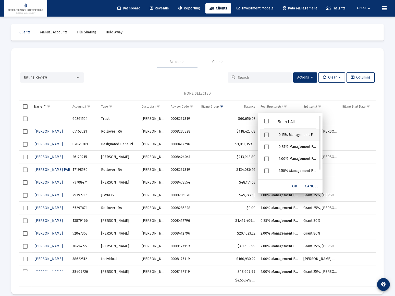
click at [278, 134] on div "0.15% Management Fee" at bounding box center [297, 135] width 46 height 12
click at [293, 186] on span "OK" at bounding box center [294, 186] width 5 height 4
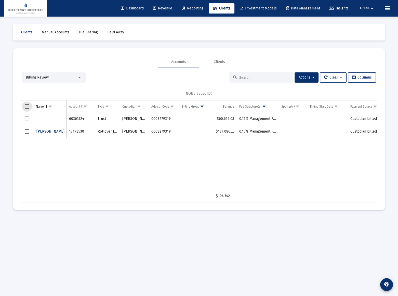
click at [27, 107] on span "Select all" at bounding box center [27, 106] width 5 height 5
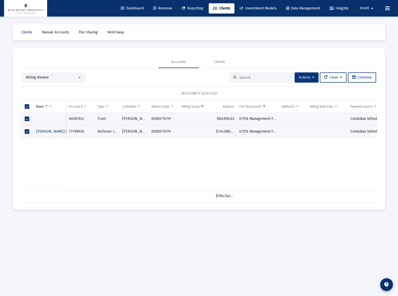
click at [308, 79] on span "Actions" at bounding box center [307, 77] width 16 height 4
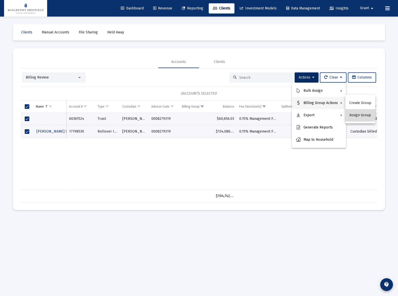
click at [360, 113] on button "Assign Group" at bounding box center [360, 115] width 30 height 12
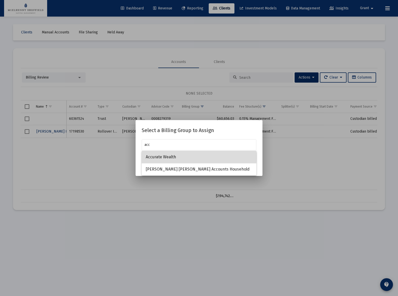
click at [161, 157] on span "Accurate Wealth" at bounding box center [199, 157] width 107 height 12
type input "Accurate Wealth"
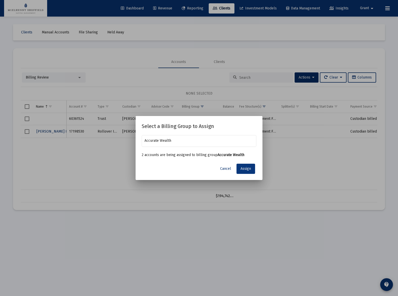
click at [244, 168] on span "Assign" at bounding box center [246, 168] width 10 height 4
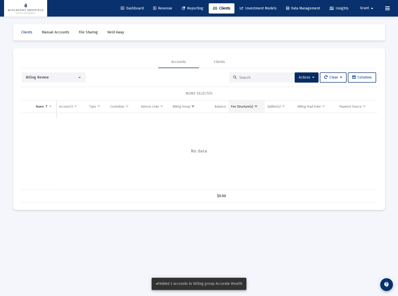
click at [255, 106] on span "Show filter options for column 'Fee Structure(s)'" at bounding box center [256, 107] width 4 height 4
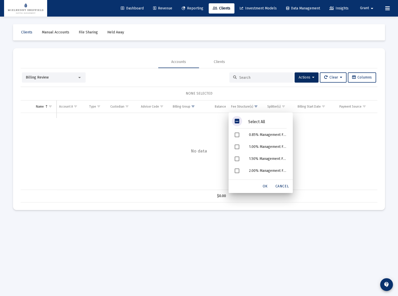
click at [237, 120] on span "Filter options" at bounding box center [237, 121] width 5 height 5
click at [264, 186] on span "OK" at bounding box center [265, 186] width 5 height 4
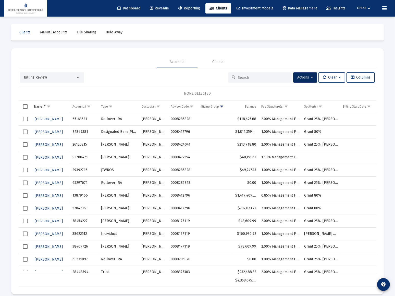
click at [26, 122] on td "Data grid" at bounding box center [25, 119] width 13 height 13
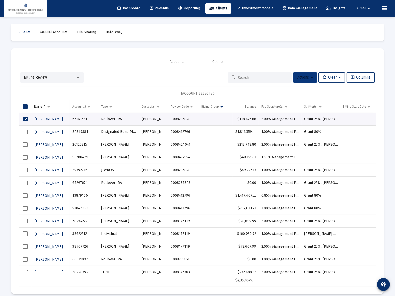
click at [306, 74] on button "Actions" at bounding box center [305, 77] width 24 height 10
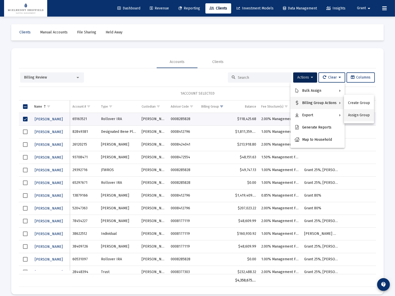
click at [356, 116] on button "Assign Group" at bounding box center [359, 115] width 30 height 12
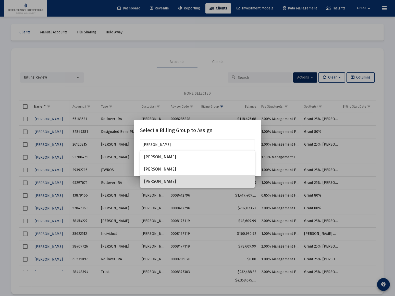
click at [154, 181] on span "[PERSON_NAME]" at bounding box center [197, 181] width 107 height 12
type input "[PERSON_NAME]"
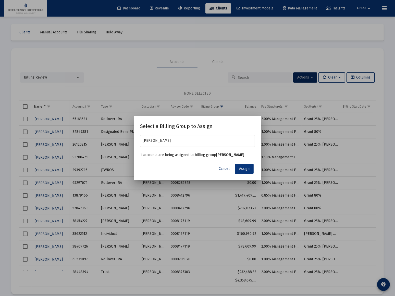
click at [248, 167] on span "Assign" at bounding box center [244, 168] width 10 height 4
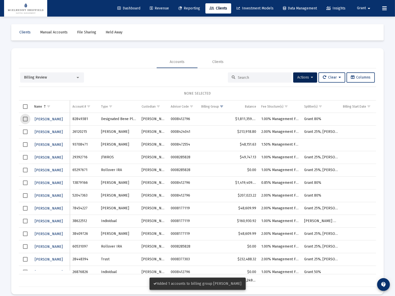
drag, startPoint x: 26, startPoint y: 121, endPoint x: 88, endPoint y: 114, distance: 62.4
click at [26, 121] on span "Select row" at bounding box center [25, 119] width 5 height 5
click at [313, 79] on button "Actions" at bounding box center [305, 77] width 24 height 10
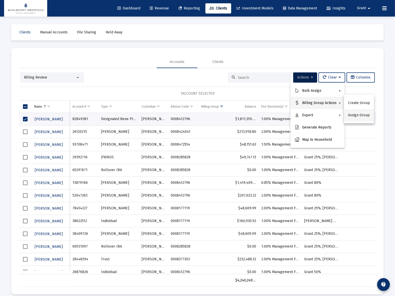
click at [356, 115] on button "Assign Group" at bounding box center [359, 115] width 30 height 12
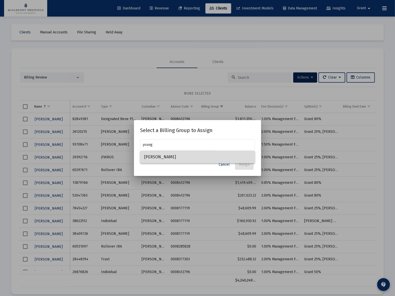
click at [170, 155] on span "[PERSON_NAME]" at bounding box center [197, 157] width 107 height 12
type input "[PERSON_NAME]"
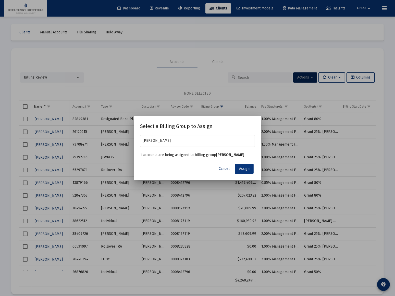
click at [244, 171] on span "Assign" at bounding box center [244, 168] width 10 height 4
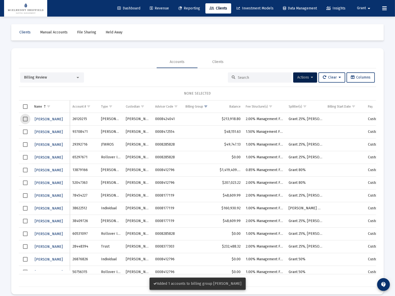
click at [27, 119] on span "Select row" at bounding box center [25, 119] width 5 height 5
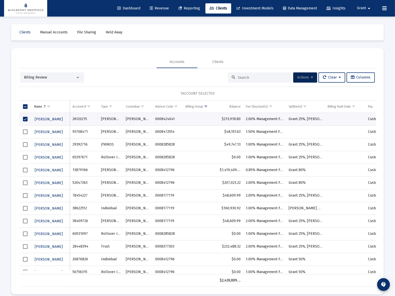
click at [303, 75] on button "Actions" at bounding box center [305, 77] width 24 height 10
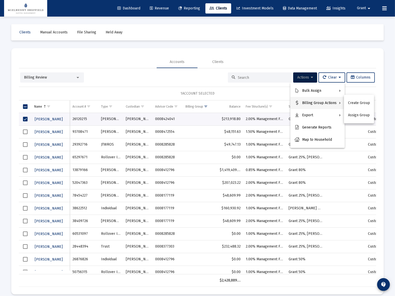
click at [83, 85] on div at bounding box center [197, 148] width 395 height 296
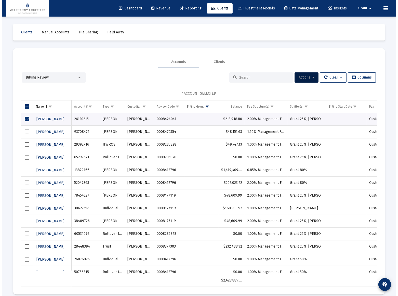
scroll to position [7, 0]
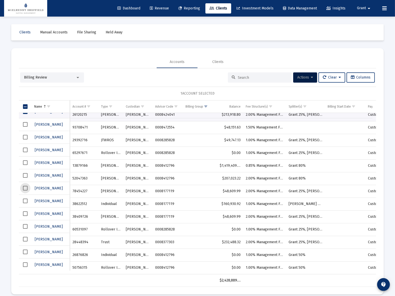
click at [26, 187] on span "Select row" at bounding box center [25, 188] width 5 height 5
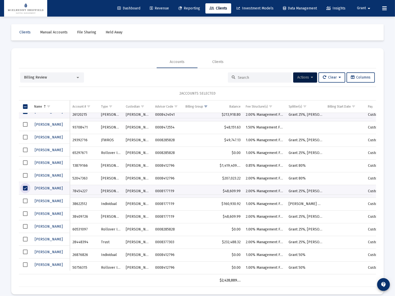
click at [25, 213] on span "Select row" at bounding box center [25, 213] width 5 height 5
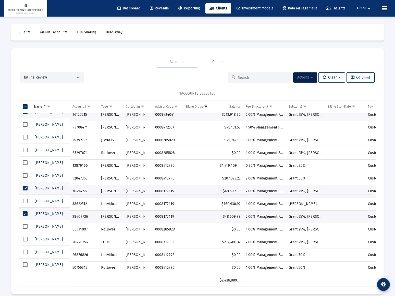
click at [310, 77] on icon at bounding box center [311, 78] width 2 height 4
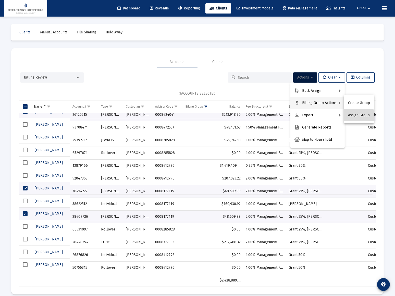
click at [352, 118] on button "Assign Group" at bounding box center [359, 115] width 30 height 12
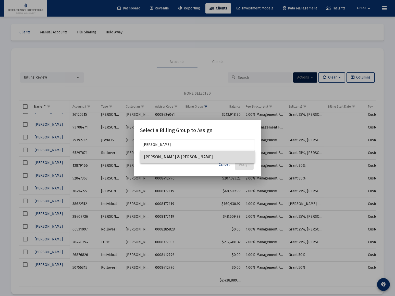
click at [192, 156] on span "[PERSON_NAME] & [PERSON_NAME]" at bounding box center [197, 157] width 107 height 12
type input "[PERSON_NAME] & [PERSON_NAME]"
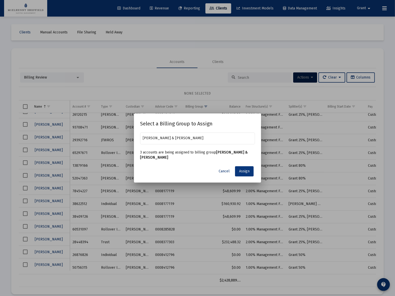
click at [245, 171] on span "Assign" at bounding box center [244, 171] width 10 height 4
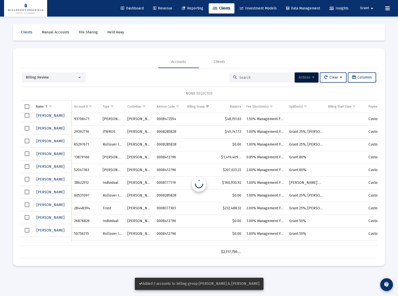
scroll to position [0, 0]
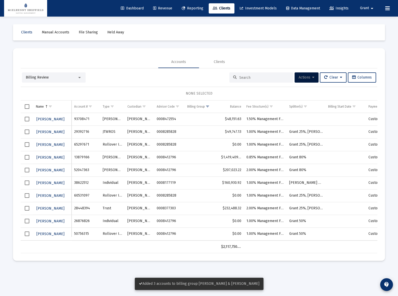
click at [27, 107] on span "Select all" at bounding box center [27, 106] width 5 height 5
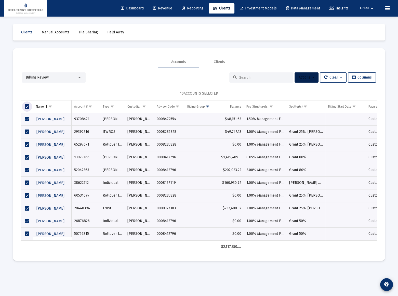
click at [312, 79] on icon at bounding box center [313, 78] width 2 height 4
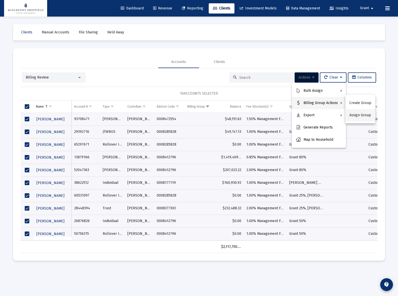
click at [365, 114] on button "Assign Group" at bounding box center [360, 115] width 30 height 12
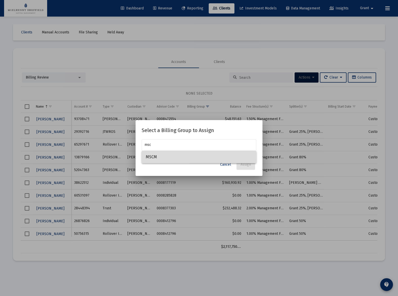
click at [158, 157] on span "MSCM" at bounding box center [199, 157] width 107 height 12
type input "MSCM"
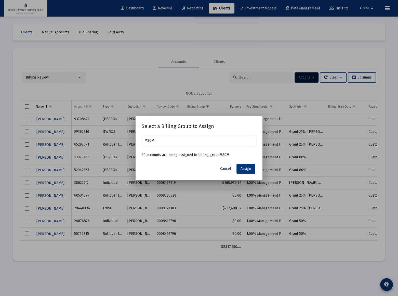
click at [245, 170] on span "Assign" at bounding box center [246, 168] width 10 height 4
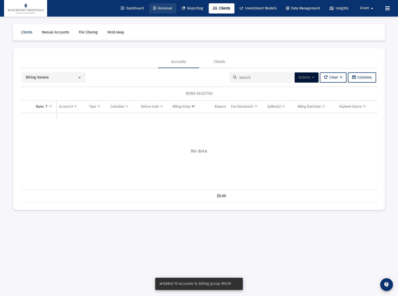
click at [159, 5] on link "Revenue" at bounding box center [162, 8] width 27 height 10
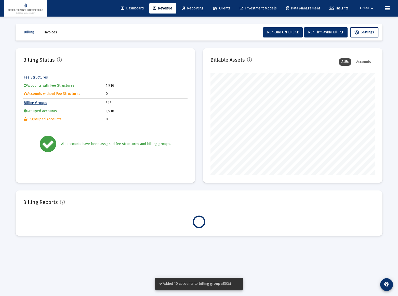
scroll to position [102, 164]
click at [219, 7] on span "Clients" at bounding box center [222, 8] width 18 height 4
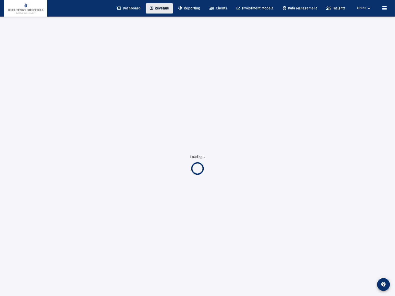
click at [153, 9] on span "Revenue" at bounding box center [159, 8] width 19 height 4
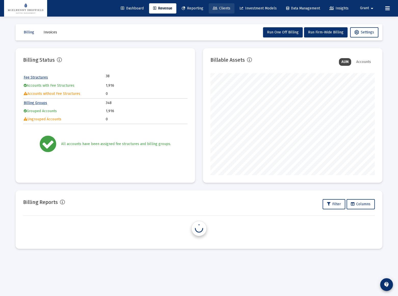
click at [213, 9] on icon at bounding box center [215, 9] width 5 height 4
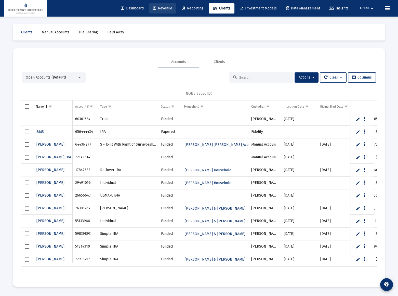
click at [158, 8] on span "Revenue" at bounding box center [162, 8] width 19 height 4
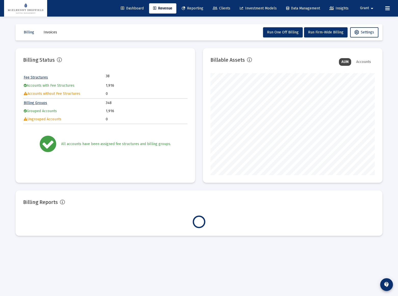
scroll to position [102, 164]
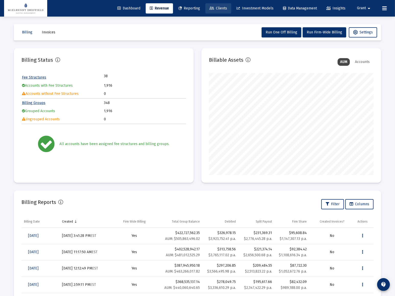
drag, startPoint x: 213, startPoint y: 7, endPoint x: 217, endPoint y: 8, distance: 4.1
click at [213, 7] on span "Clients" at bounding box center [218, 8] width 18 height 4
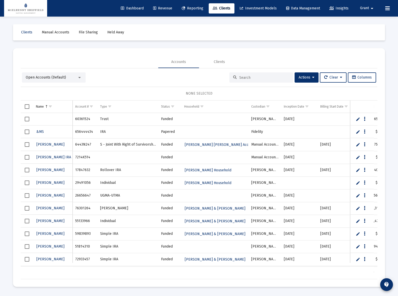
click at [266, 80] on div at bounding box center [261, 77] width 64 height 10
click at [267, 75] on input at bounding box center [264, 77] width 50 height 4
paste input "3819F535"
type input "3819F535"
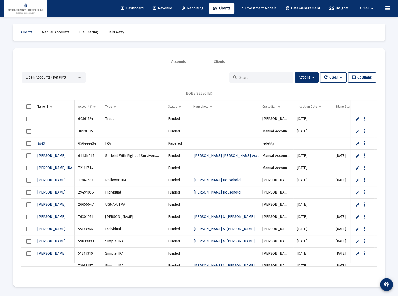
click at [256, 78] on input at bounding box center [264, 77] width 50 height 4
paste input "3819F535"
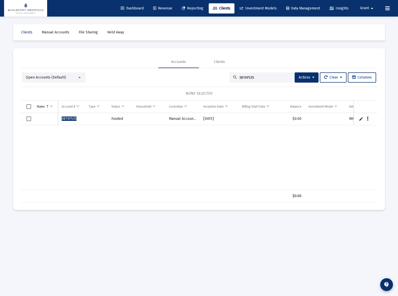
type input "3819F535"
click at [55, 34] on link "Manual Accounts" at bounding box center [56, 32] width 36 height 10
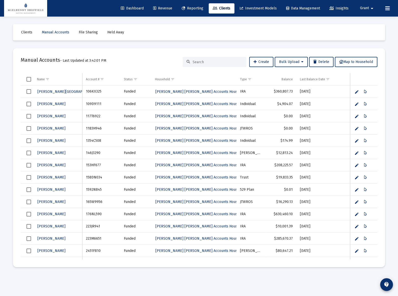
click at [211, 64] on input at bounding box center [218, 62] width 50 height 4
paste input "3819F535"
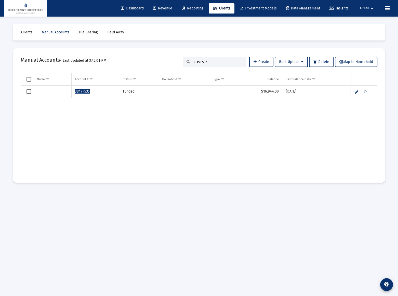
click at [219, 60] on input "3819F535" at bounding box center [218, 62] width 50 height 4
paste input "106KX32"
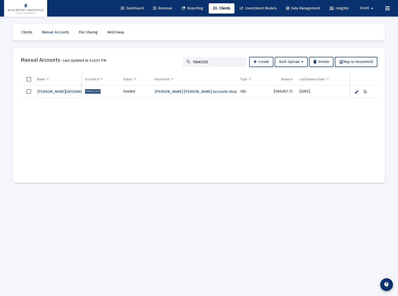
type input "106KX325"
click at [158, 9] on span "Revenue" at bounding box center [162, 8] width 19 height 4
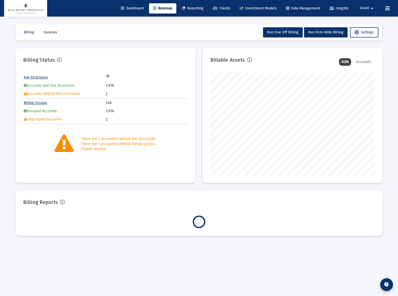
scroll to position [102, 164]
click at [106, 93] on link "1" at bounding box center [107, 94] width 2 height 4
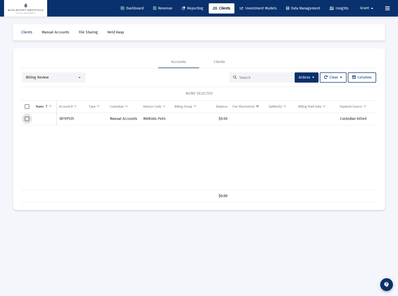
click at [28, 118] on span "Select row" at bounding box center [27, 118] width 5 height 5
click at [312, 77] on icon at bounding box center [313, 78] width 2 height 4
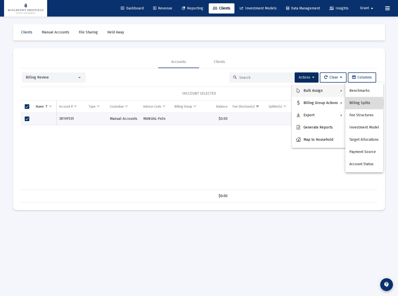
click at [363, 103] on button "Billing Splits" at bounding box center [364, 103] width 38 height 12
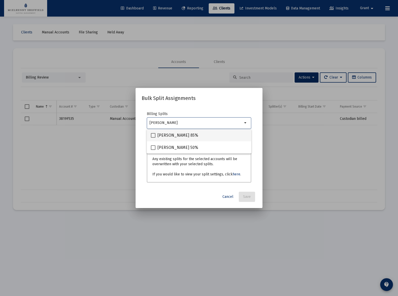
type input "[PERSON_NAME]"
click at [165, 135] on span "[PERSON_NAME] 85%" at bounding box center [178, 135] width 41 height 6
click at [153, 138] on input "[PERSON_NAME] 85%" at bounding box center [153, 138] width 0 height 0
checkbox input "true"
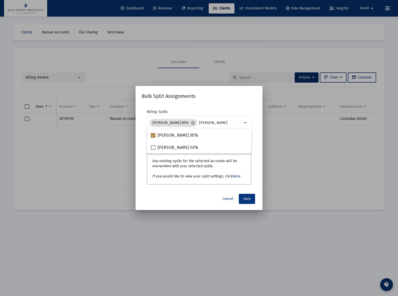
click at [248, 198] on span "Save" at bounding box center [247, 199] width 8 height 4
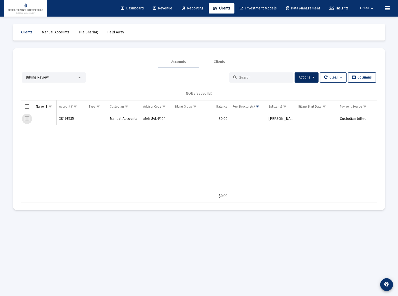
click at [25, 118] on span "Select row" at bounding box center [27, 118] width 5 height 5
click at [308, 76] on span "Actions" at bounding box center [307, 77] width 16 height 4
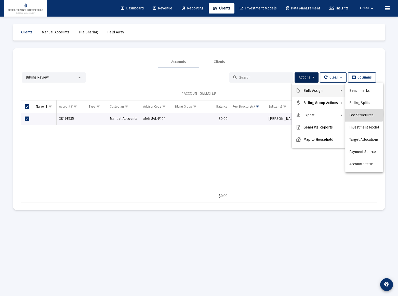
click at [357, 114] on button "Fee Structures" at bounding box center [364, 115] width 38 height 12
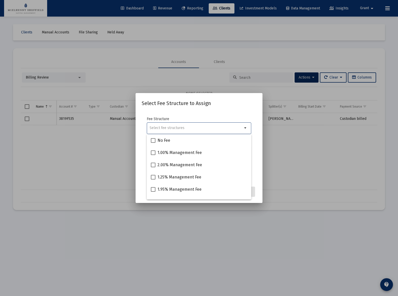
click at [173, 127] on input "Selection" at bounding box center [196, 128] width 93 height 4
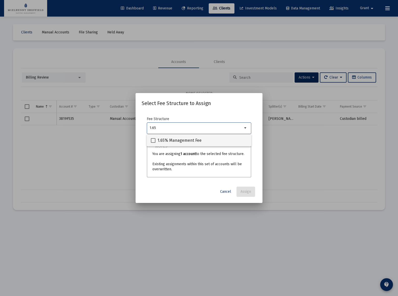
type input "1.65"
click at [186, 138] on span "1.65% Management Fee" at bounding box center [180, 140] width 44 height 6
click at [153, 143] on input "1.65% Management Fee" at bounding box center [153, 143] width 0 height 0
checkbox input "true"
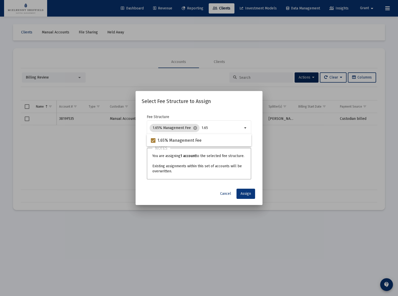
click at [246, 193] on span "Assign" at bounding box center [246, 193] width 10 height 4
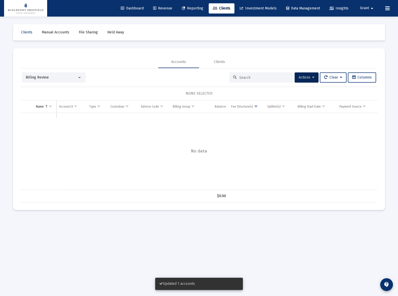
click at [156, 7] on span "Revenue" at bounding box center [162, 8] width 19 height 4
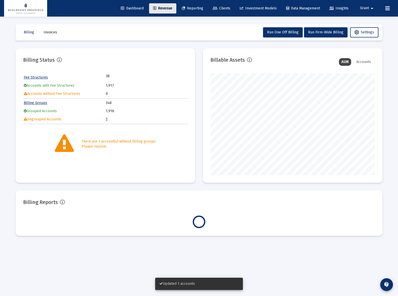
scroll to position [102, 164]
click at [106, 119] on link "1" at bounding box center [107, 119] width 2 height 4
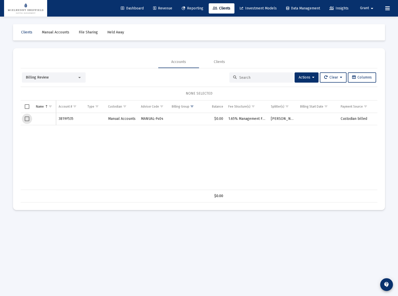
click at [25, 119] on span "Select row" at bounding box center [27, 118] width 5 height 5
click at [304, 79] on span "Actions" at bounding box center [307, 77] width 16 height 4
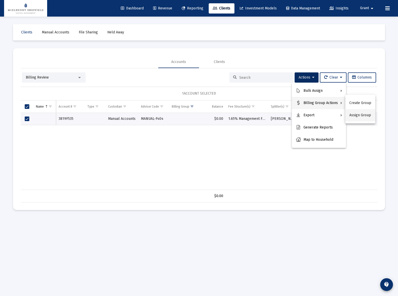
click at [362, 118] on button "Assign Group" at bounding box center [360, 115] width 30 height 12
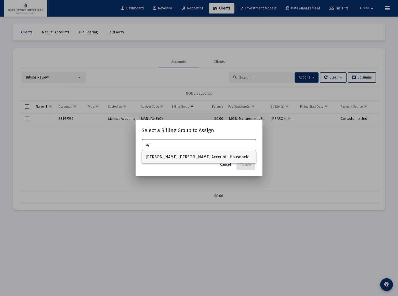
click at [205, 157] on span "[PERSON_NAME] [PERSON_NAME] Accounts Household" at bounding box center [199, 157] width 107 height 12
type input "[PERSON_NAME] [PERSON_NAME] Accounts Household"
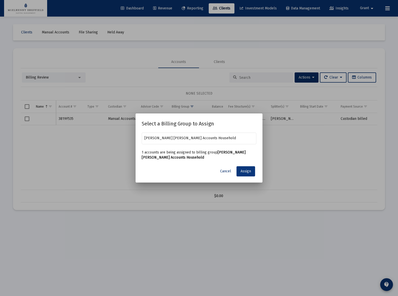
click at [249, 173] on span "Assign" at bounding box center [246, 171] width 10 height 4
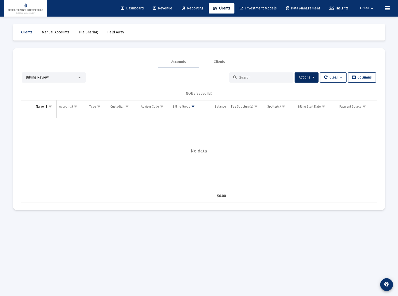
click at [54, 31] on span "Manual Accounts" at bounding box center [56, 32] width 28 height 4
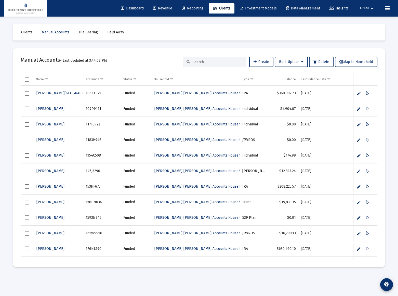
click at [218, 61] on input at bounding box center [218, 62] width 50 height 4
paste input "3819F535"
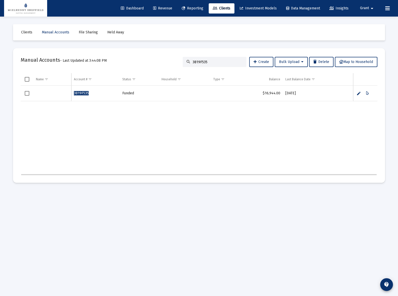
type input "3819F535"
click at [25, 94] on span "Select row" at bounding box center [27, 93] width 5 height 5
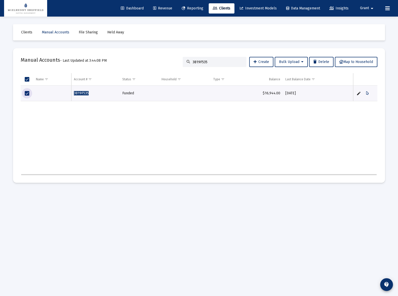
click at [358, 94] on link "Edit" at bounding box center [359, 93] width 5 height 5
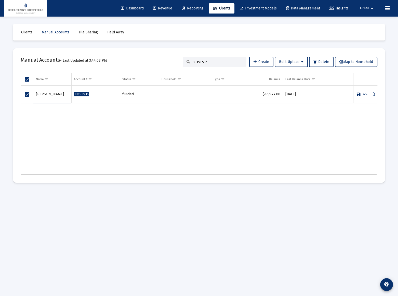
type input "Long, David"
click at [359, 94] on link "Save" at bounding box center [359, 94] width 5 height 5
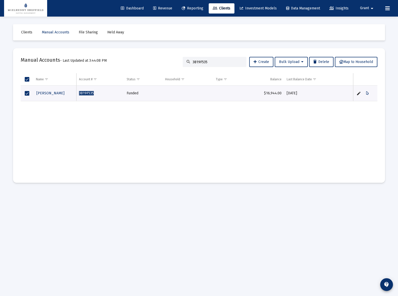
click at [162, 8] on span "Revenue" at bounding box center [162, 8] width 19 height 4
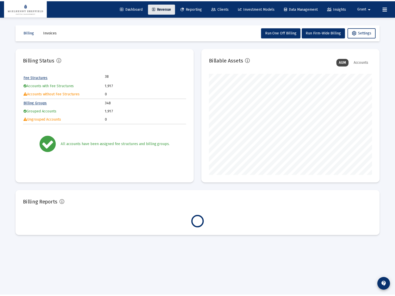
scroll to position [102, 164]
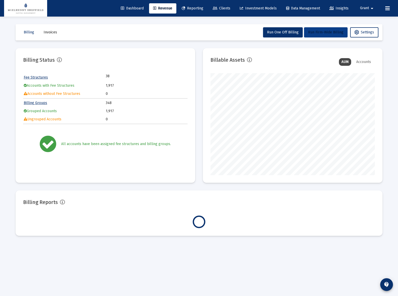
click at [323, 33] on span "Run Firm-Wide Billing" at bounding box center [325, 32] width 35 height 4
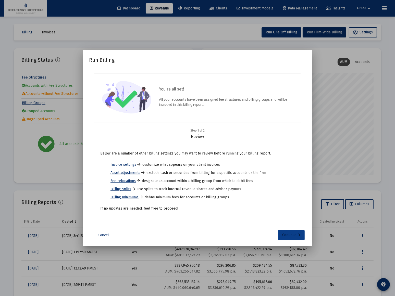
click at [294, 233] on div "Continue" at bounding box center [291, 235] width 18 height 10
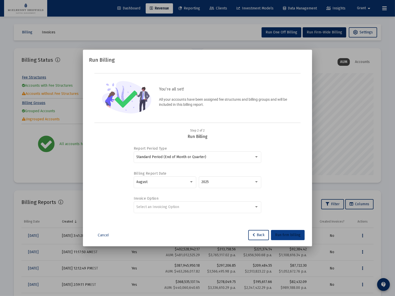
click at [293, 235] on span "Run firm billing" at bounding box center [287, 235] width 25 height 4
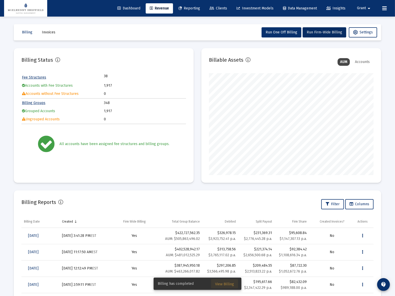
click at [227, 283] on span "View Billing" at bounding box center [224, 284] width 19 height 4
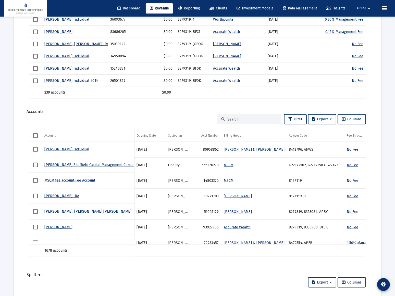
scroll to position [602, 0]
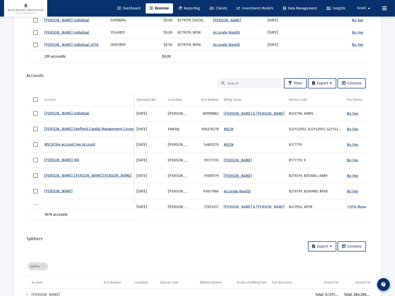
click at [327, 82] on span "Export" at bounding box center [322, 83] width 20 height 4
click at [318, 96] on button "Export All Rows" at bounding box center [323, 96] width 35 height 12
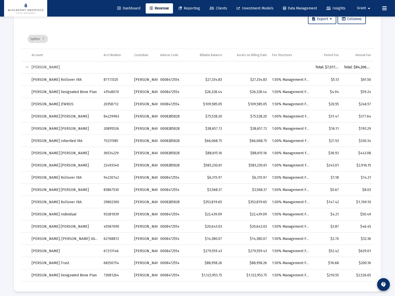
scroll to position [831, 0]
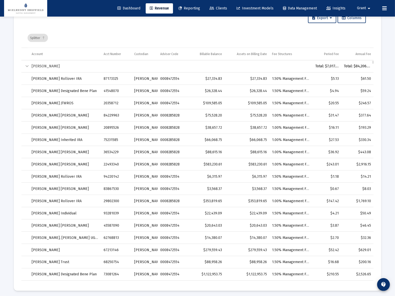
click at [25, 64] on div "Collapse" at bounding box center [27, 66] width 6 height 6
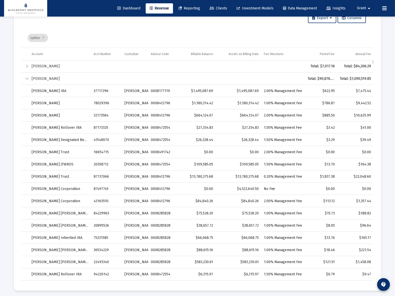
click at [26, 76] on div "Collapse" at bounding box center [27, 79] width 6 height 6
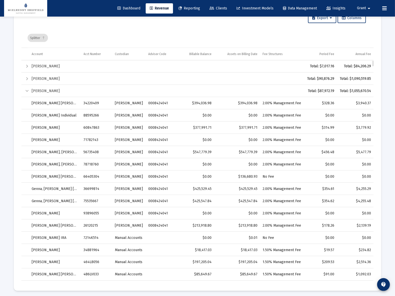
click at [28, 88] on div "Collapse" at bounding box center [27, 91] width 6 height 6
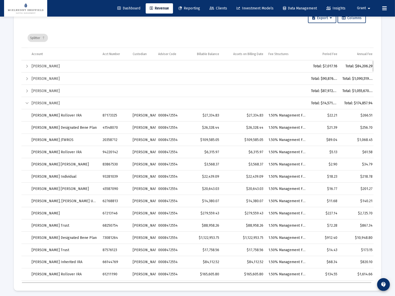
click at [28, 102] on div "Collapse" at bounding box center [27, 103] width 6 height 6
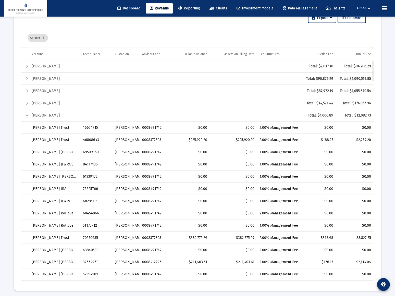
click at [28, 114] on div "Collapse" at bounding box center [27, 115] width 6 height 6
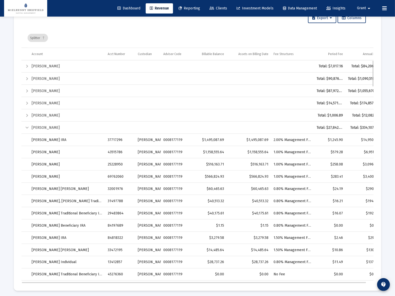
click at [26, 127] on div "Collapse" at bounding box center [27, 128] width 6 height 6
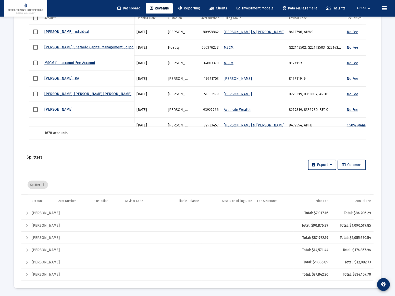
scroll to position [683, 0]
click at [211, 8] on span "Clients" at bounding box center [218, 8] width 18 height 4
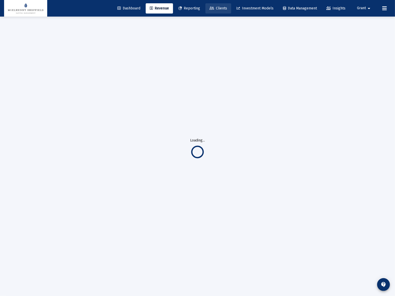
scroll to position [17, 0]
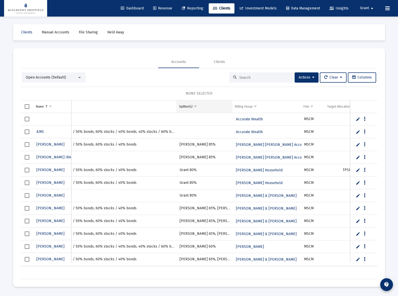
click at [197, 105] on span "Show filter options for column 'Splitter(s)'" at bounding box center [195, 107] width 4 height 4
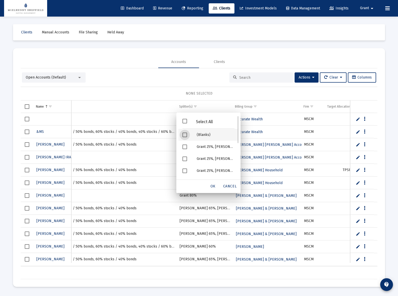
click at [202, 136] on div "(Blanks)" at bounding box center [216, 135] width 46 height 12
click at [198, 134] on div "(Blanks)" at bounding box center [216, 135] width 46 height 12
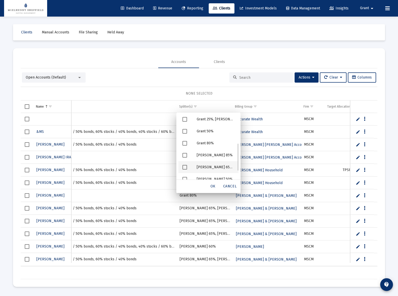
click at [206, 168] on div "[PERSON_NAME] 65%, [PERSON_NAME] 15%, [PERSON_NAME] 10%" at bounding box center [216, 167] width 46 height 12
click at [213, 188] on span "OK" at bounding box center [213, 186] width 5 height 4
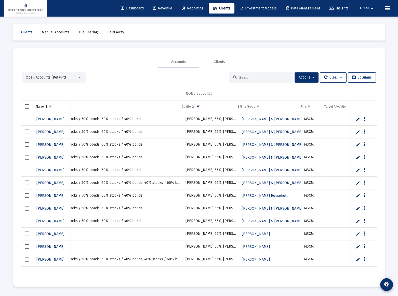
click at [373, 5] on mat-icon "arrow_drop_down" at bounding box center [372, 8] width 6 height 10
click at [368, 20] on span "Settings" at bounding box center [372, 22] width 15 height 12
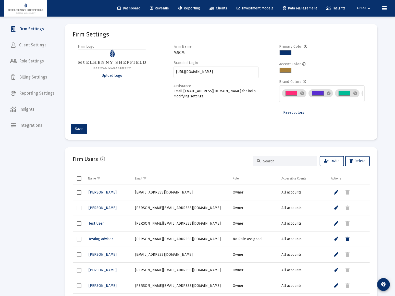
click at [28, 77] on span "Billing Settings" at bounding box center [32, 77] width 53 height 12
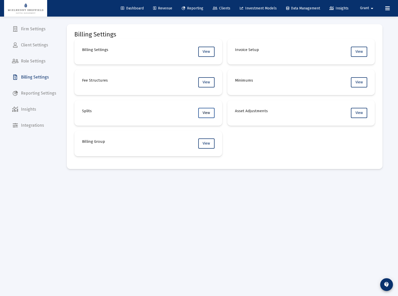
click at [206, 114] on span "View" at bounding box center [206, 113] width 7 height 4
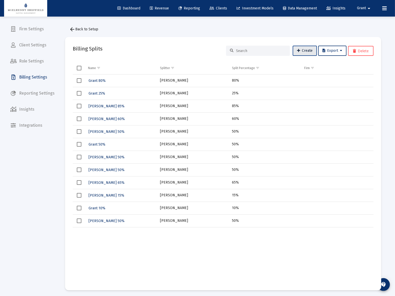
click at [298, 48] on span "Create" at bounding box center [305, 50] width 16 height 4
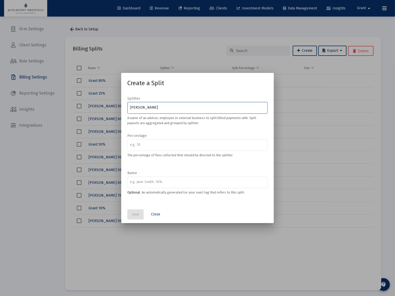
type input "Jesse"
drag, startPoint x: 155, startPoint y: 215, endPoint x: 153, endPoint y: 212, distance: 3.4
click at [155, 214] on span "Close" at bounding box center [155, 214] width 9 height 4
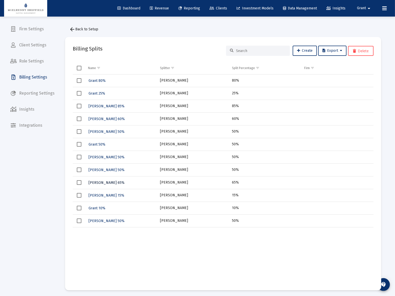
click at [99, 180] on span "[PERSON_NAME] 65%" at bounding box center [106, 182] width 36 height 4
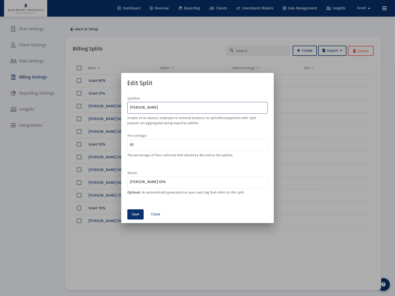
drag, startPoint x: 175, startPoint y: 107, endPoint x: 92, endPoint y: 110, distance: 82.9
click at [92, 110] on div "Edit Split Splitter Jesse Hauptrief A name of an advisor, employee or external …" at bounding box center [197, 148] width 395 height 296
click at [157, 214] on span "Close" at bounding box center [155, 214] width 9 height 4
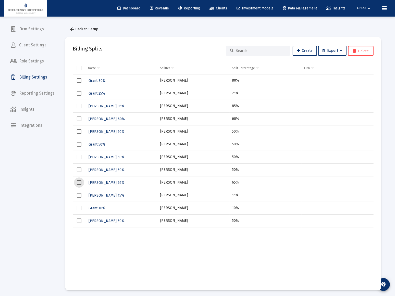
click at [79, 181] on span "Select row" at bounding box center [79, 182] width 5 height 5
click at [306, 51] on span "Create" at bounding box center [305, 50] width 16 height 4
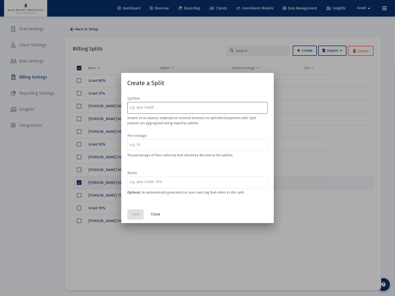
paste input "Jesse Hauptrief"
type input "Jesse Hauptrief"
click at [160, 143] on input "number" at bounding box center [197, 145] width 135 height 4
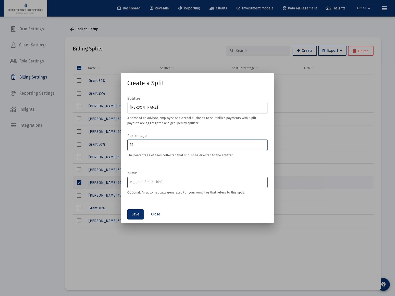
type input "55"
click at [153, 184] on input at bounding box center [197, 182] width 135 height 4
type input "Jesse 55%"
click at [135, 215] on span "Save" at bounding box center [136, 214] width 8 height 4
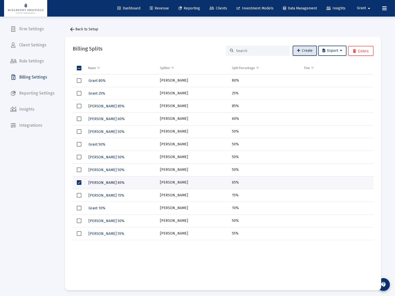
click at [97, 180] on span "[PERSON_NAME] 65%" at bounding box center [106, 182] width 36 height 4
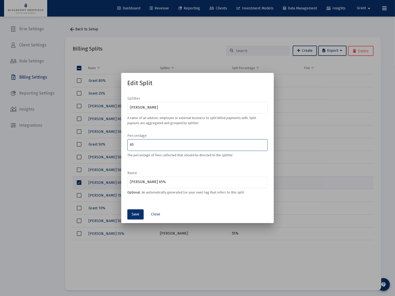
drag, startPoint x: 140, startPoint y: 143, endPoint x: 110, endPoint y: 143, distance: 30.1
click at [110, 143] on div "Edit Split Splitter Jesse Hauptrief A name of an advisor, employee or external …" at bounding box center [197, 148] width 395 height 296
type input "55"
click at [152, 181] on input "[PERSON_NAME] 65%" at bounding box center [197, 182] width 135 height 4
click at [141, 181] on input "[PERSON_NAME] 65%" at bounding box center [197, 182] width 135 height 4
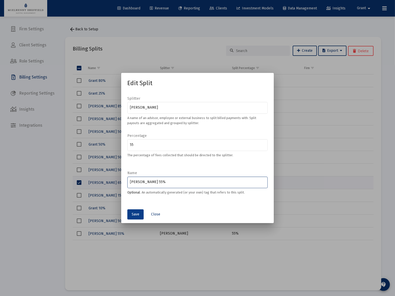
type input "Jesse 55%"
click at [136, 213] on span "Save" at bounding box center [136, 214] width 8 height 4
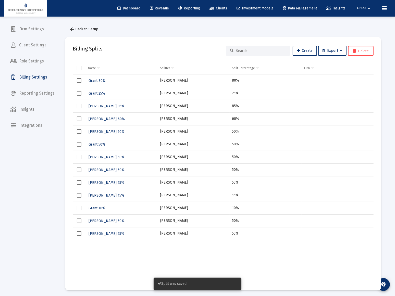
click at [74, 234] on td "Data grid" at bounding box center [79, 233] width 13 height 13
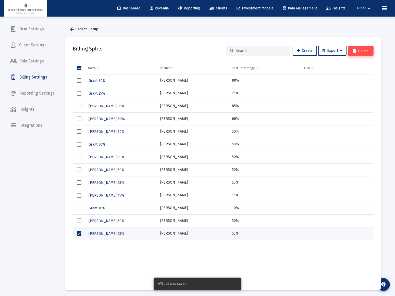
click at [360, 48] on button "Delete" at bounding box center [360, 51] width 25 height 10
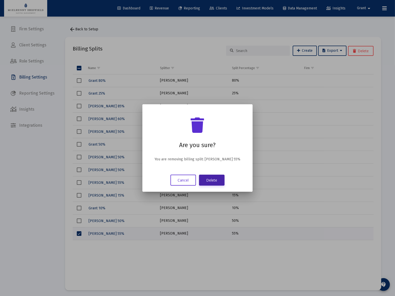
click at [214, 179] on button "Delete" at bounding box center [211, 180] width 25 height 11
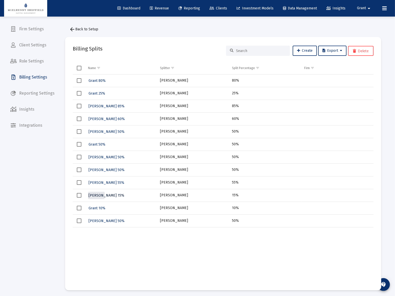
click at [92, 195] on span "[PERSON_NAME] 15%" at bounding box center [106, 195] width 36 height 4
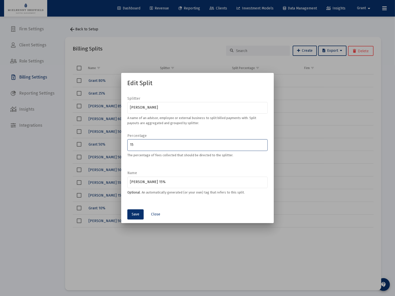
click at [138, 146] on input "15" at bounding box center [197, 145] width 135 height 4
type input "1"
type input "25"
click at [141, 182] on input "[PERSON_NAME] 15%" at bounding box center [197, 182] width 135 height 4
type input "Andy 25%"
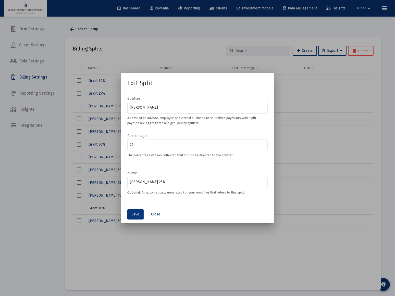
click at [136, 214] on span "Save" at bounding box center [136, 214] width 8 height 4
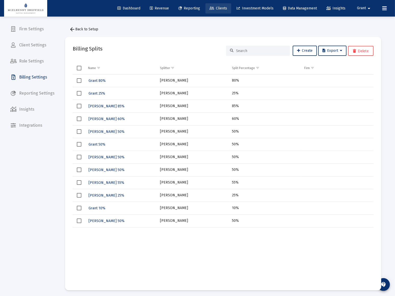
click at [217, 6] on link "Clients" at bounding box center [218, 8] width 26 height 10
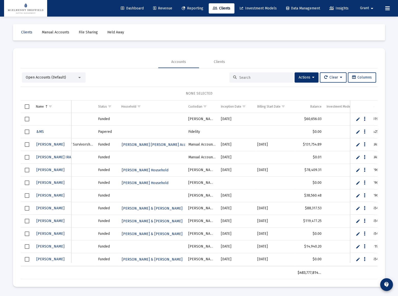
scroll to position [0, 91]
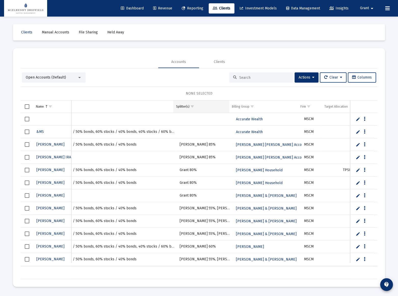
click at [191, 105] on span "Show filter options for column 'Splitter(s)'" at bounding box center [192, 107] width 4 height 4
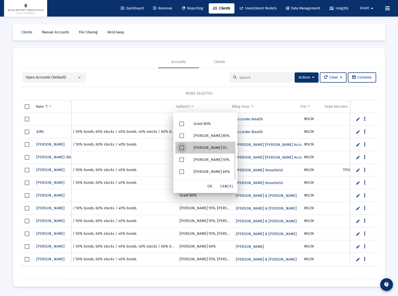
click at [212, 147] on div "Jesse 55%, Andy 25%, Grant 10%" at bounding box center [213, 147] width 46 height 12
click at [211, 186] on span "OK" at bounding box center [209, 186] width 5 height 4
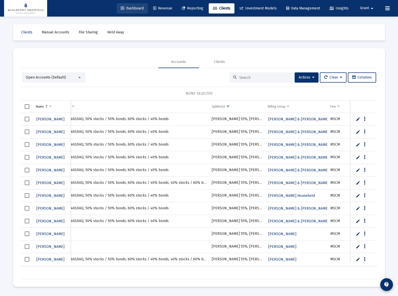
click at [133, 7] on span "Dashboard" at bounding box center [132, 8] width 23 height 4
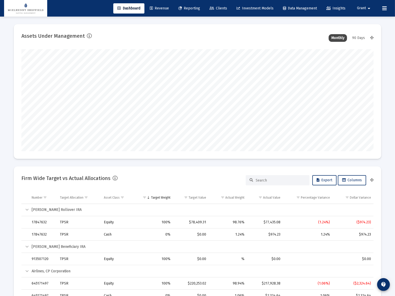
click at [218, 8] on span "Clients" at bounding box center [218, 8] width 18 height 4
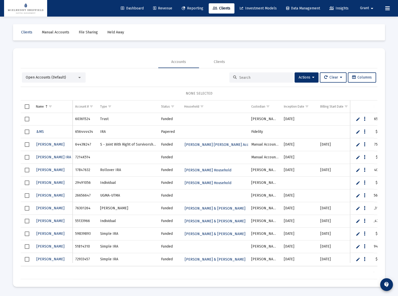
click at [257, 77] on input at bounding box center [264, 77] width 50 height 4
paste input "52594501"
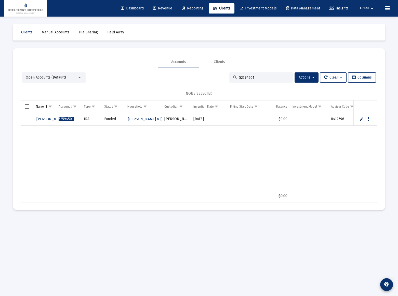
type input "52594501"
click at [46, 117] on span "Kirk Elam" at bounding box center [50, 119] width 28 height 4
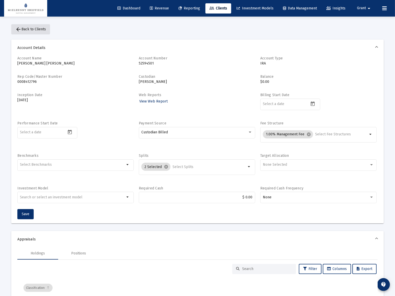
click at [31, 30] on span "arrow_back Back to Clients" at bounding box center [30, 29] width 31 height 4
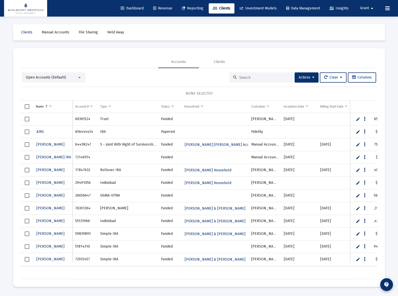
click at [262, 76] on input at bounding box center [264, 77] width 50 height 4
paste input "32654960"
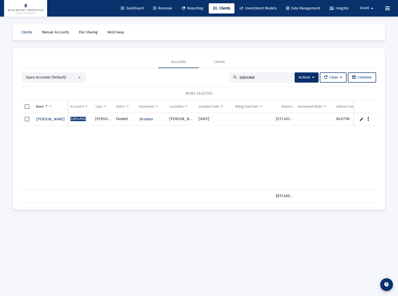
type input "32654960"
click at [56, 117] on span "Thomas Brunton" at bounding box center [50, 119] width 28 height 4
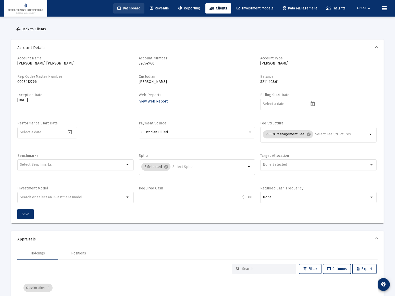
drag, startPoint x: 124, startPoint y: 103, endPoint x: 126, endPoint y: 8, distance: 95.9
click at [126, 8] on span "Dashboard" at bounding box center [128, 8] width 23 height 4
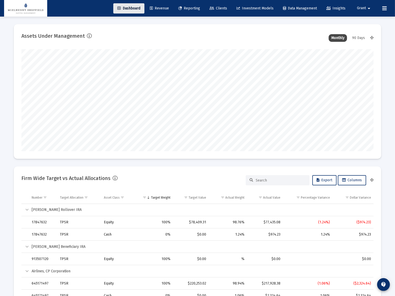
scroll to position [102, 164]
